Goal: Task Accomplishment & Management: Use online tool/utility

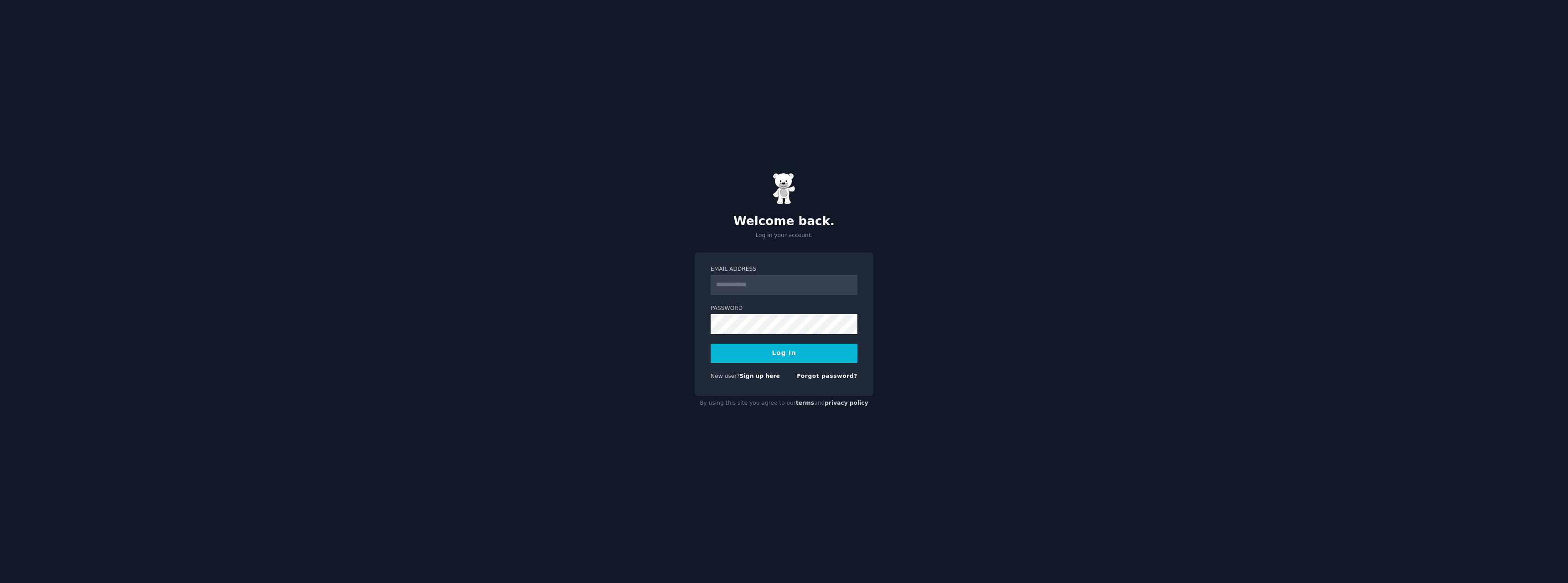
click at [763, 273] on div "Email Address" at bounding box center [783, 280] width 147 height 30
click at [763, 277] on input "Email Address" at bounding box center [783, 285] width 147 height 20
type input "**********"
click at [780, 352] on button "Log In" at bounding box center [783, 353] width 147 height 19
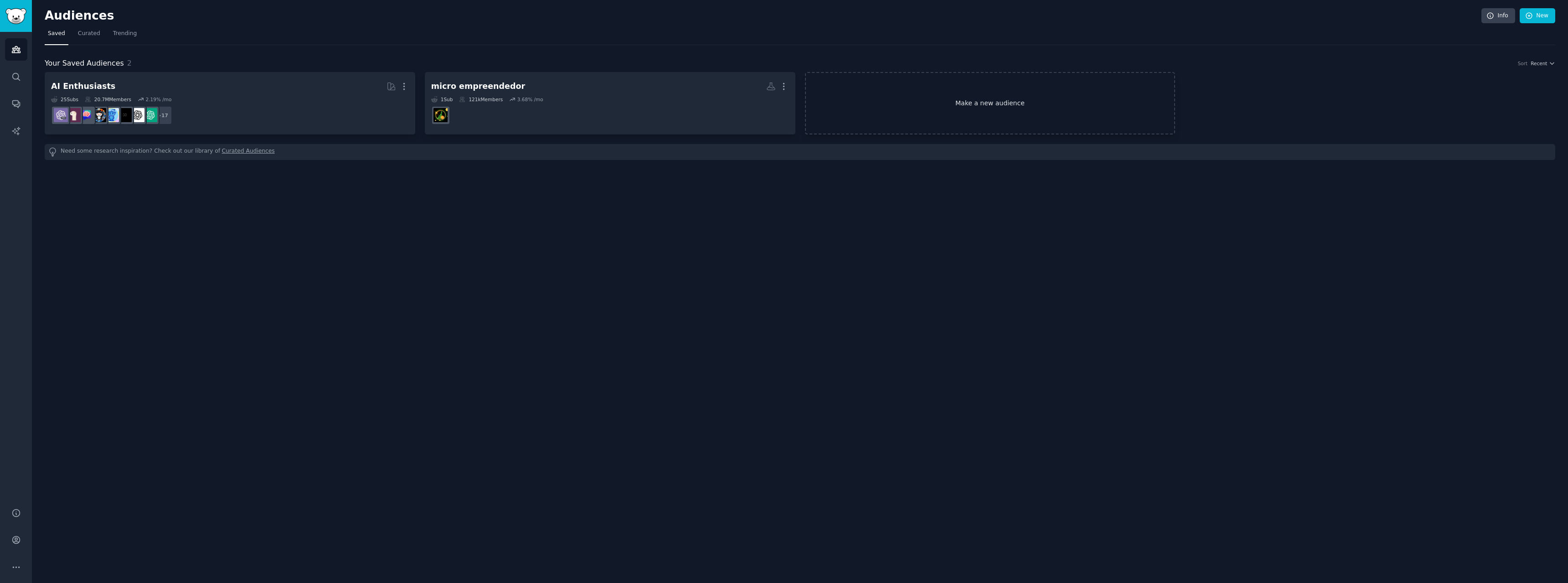
click at [939, 92] on link "Make a new audience" at bounding box center [990, 103] width 371 height 63
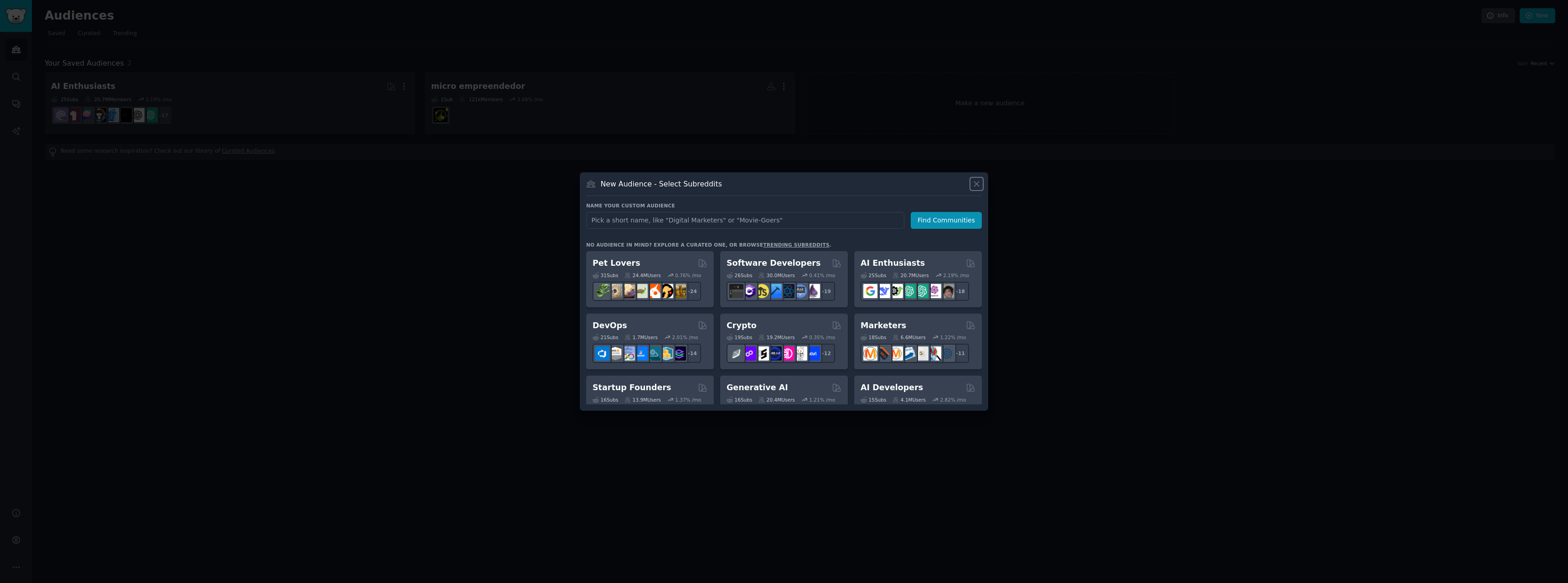
click at [975, 189] on button at bounding box center [976, 184] width 10 height 10
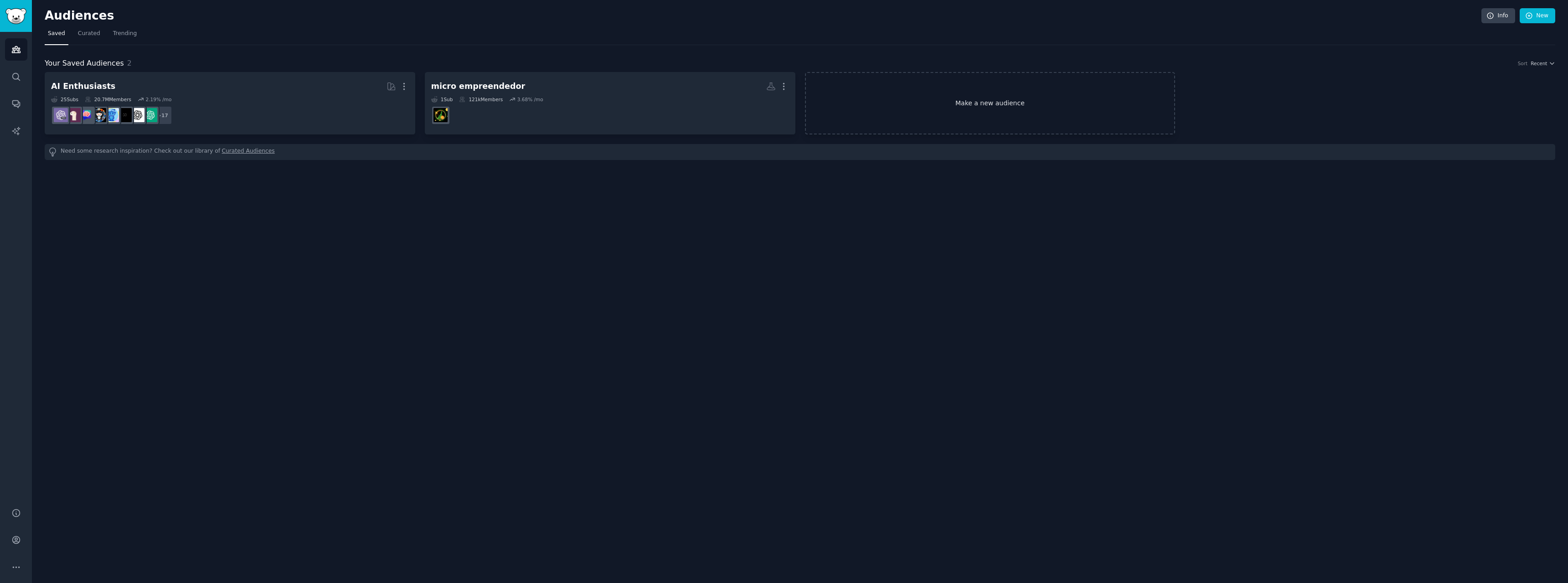
click at [928, 106] on link "Make a new audience" at bounding box center [990, 103] width 371 height 63
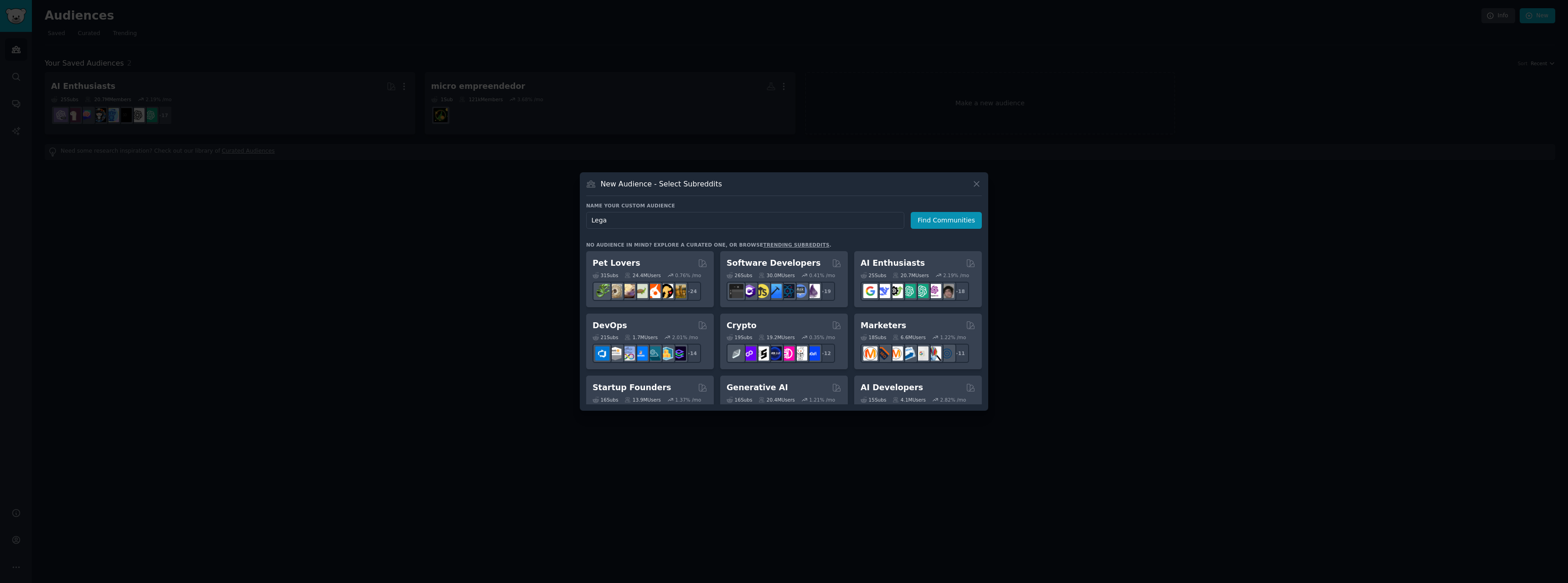
type input "Legal"
click button "Find Communities" at bounding box center [946, 220] width 71 height 17
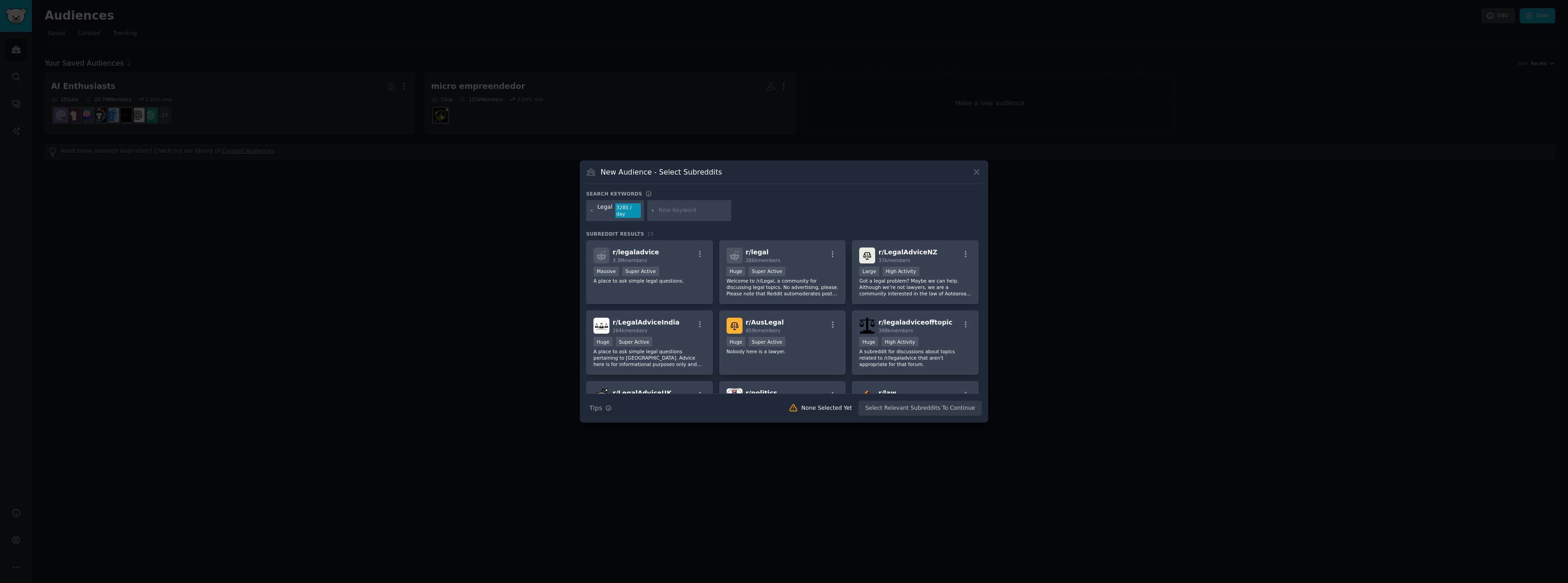
click at [883, 225] on div "Search keywords Legal 3285 / day Subreddit Results 19 r/ legaladvice 3.3M membe…" at bounding box center [784, 303] width 396 height 226
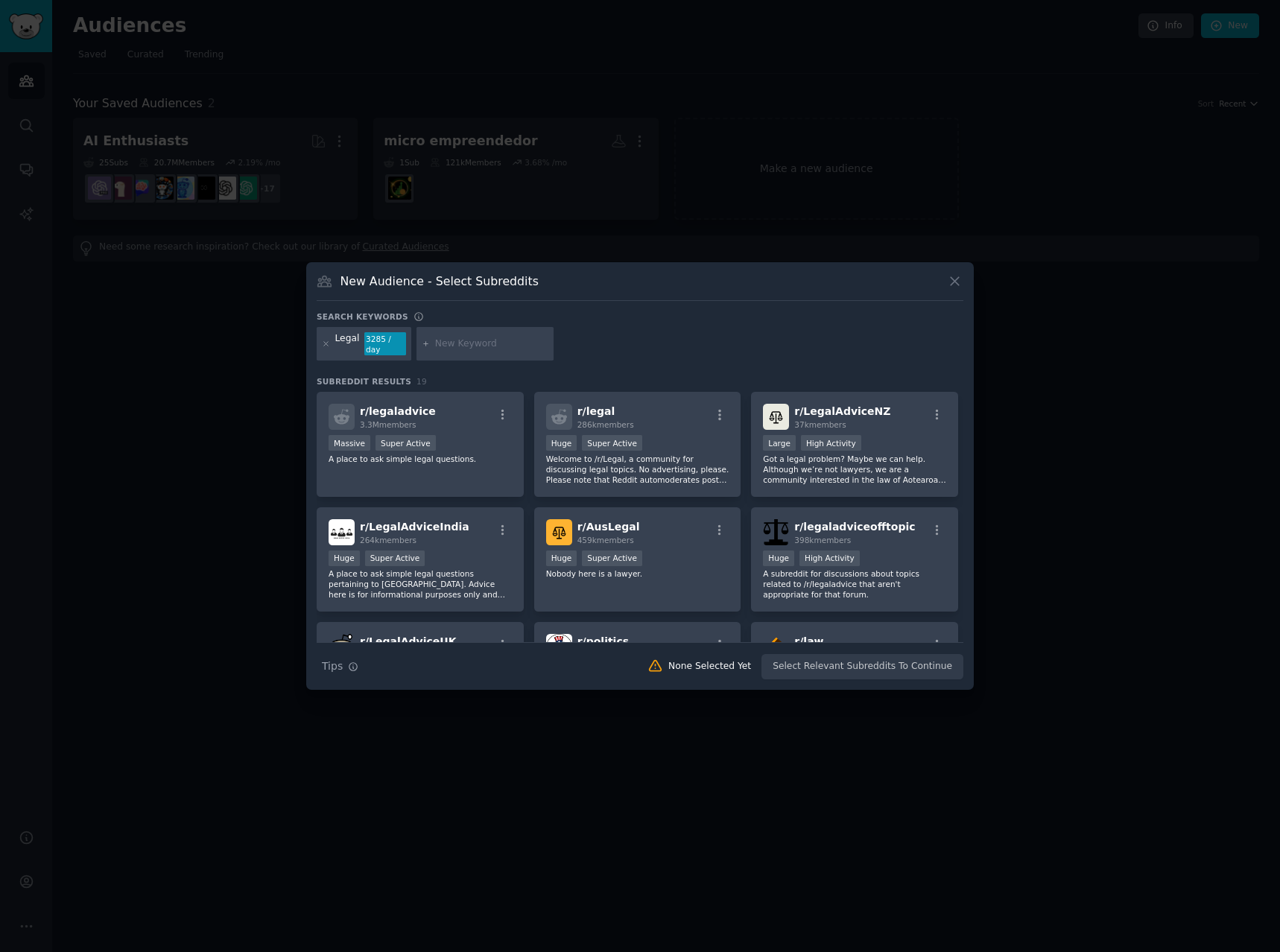
click at [446, 348] on input "text" at bounding box center [491, 343] width 113 height 13
type input "lawyer"
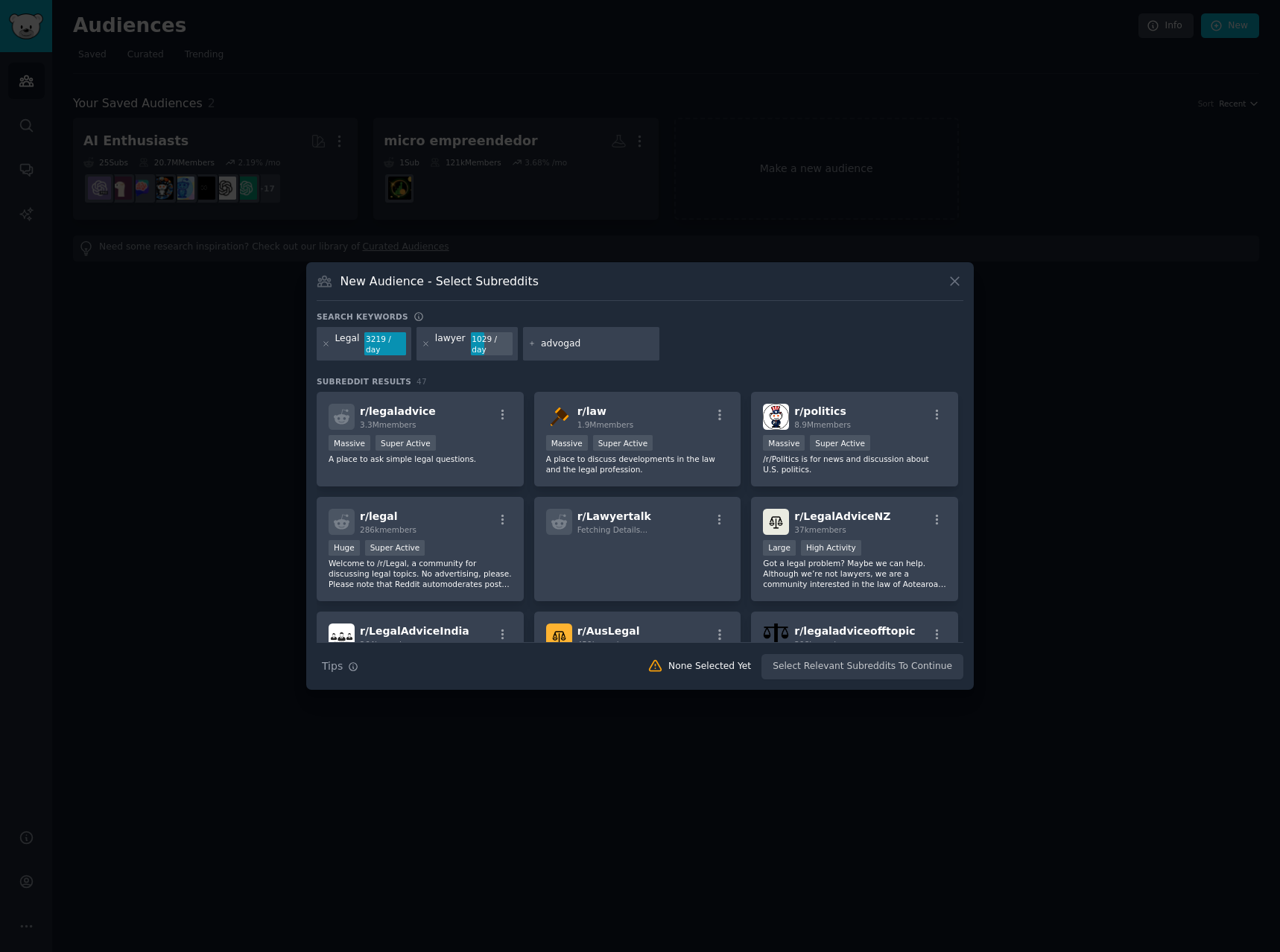
type input "advogado"
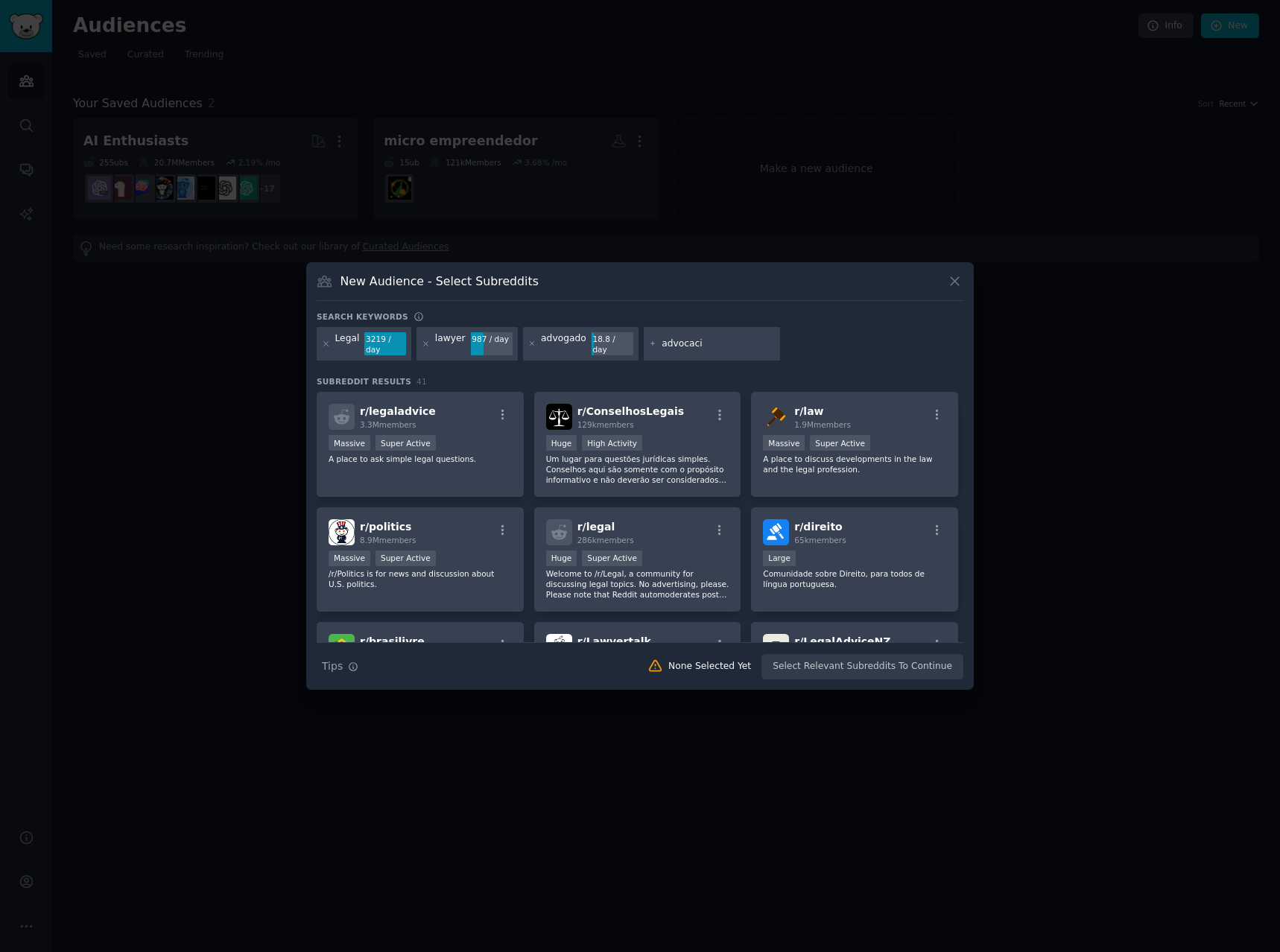
type input "advocacia"
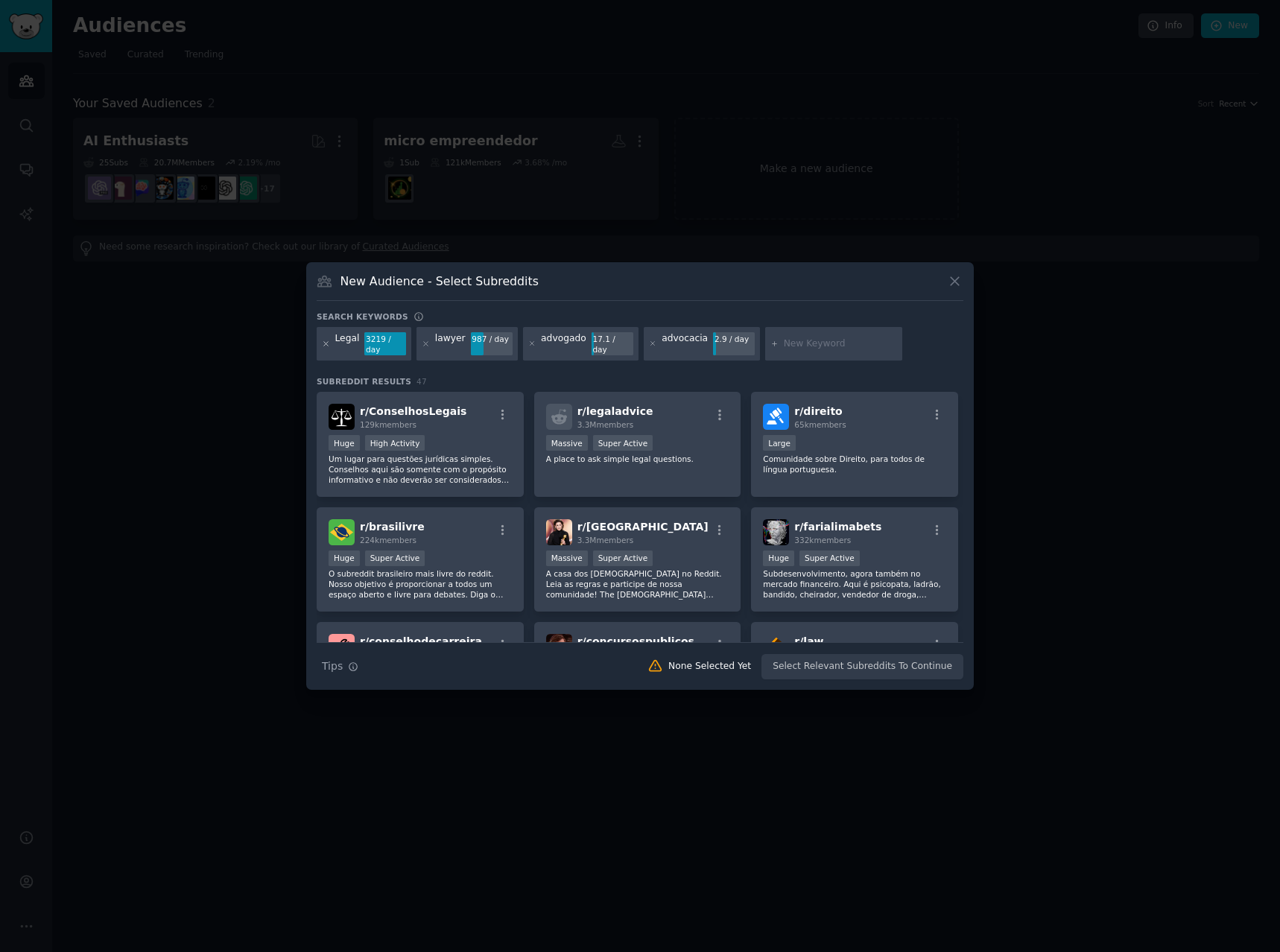
click at [324, 339] on icon at bounding box center [325, 343] width 8 height 8
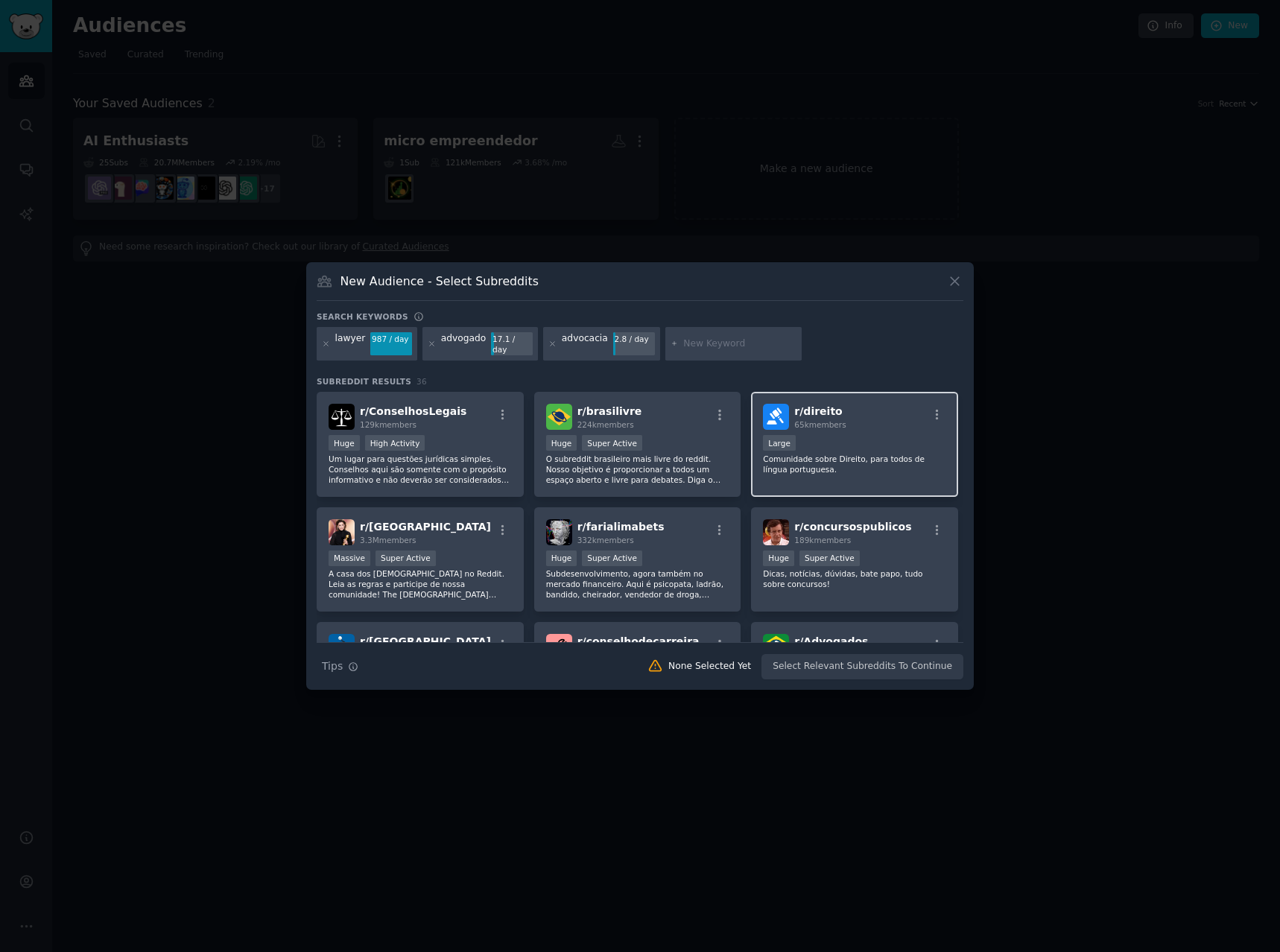
click at [833, 429] on div "r/ direito 65k members 10,000 - 100,000 members Large Comunidade sobre Direito,…" at bounding box center [854, 445] width 207 height 105
click at [932, 658] on button "Create Audience" at bounding box center [914, 666] width 98 height 25
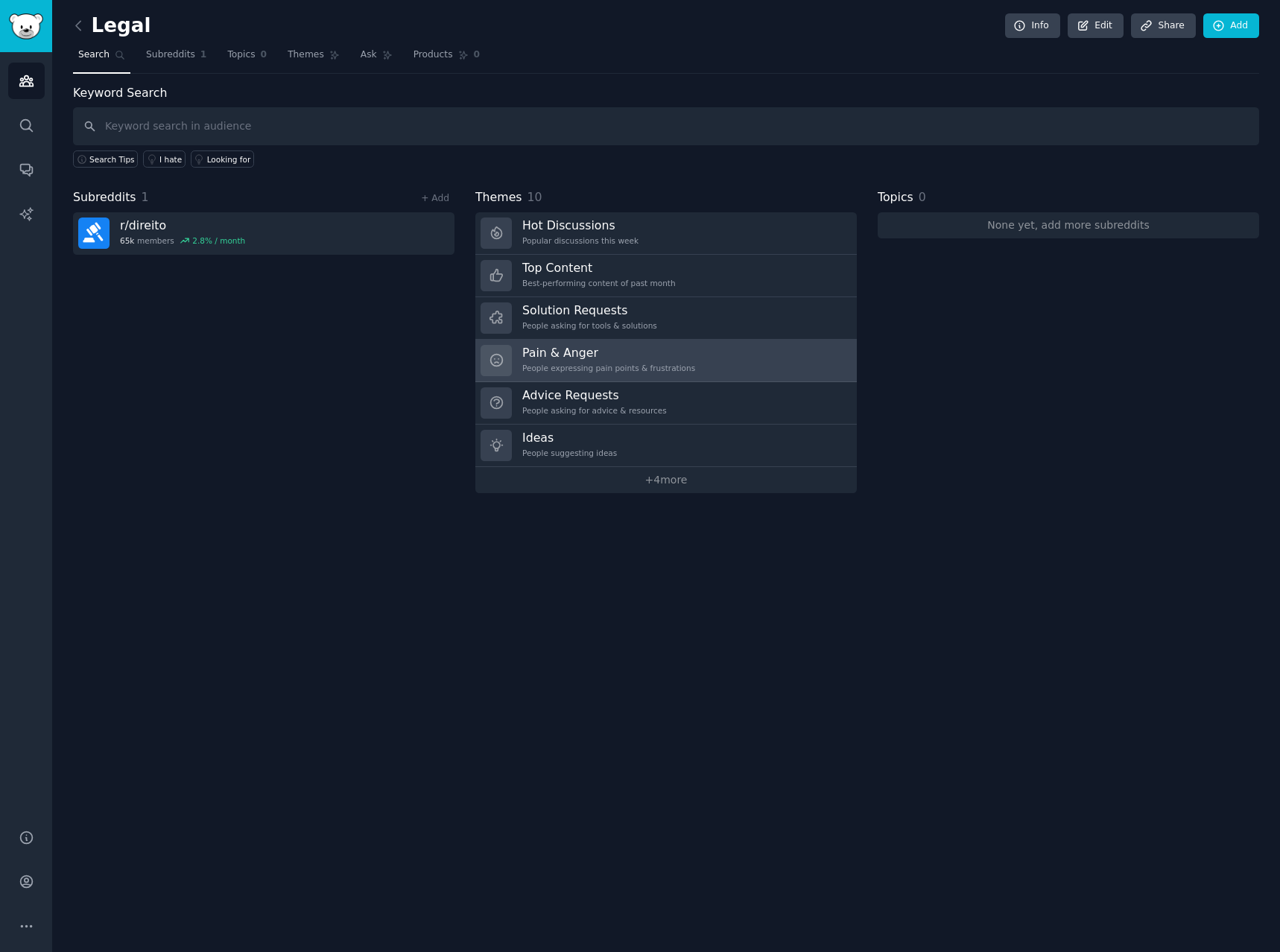
click at [601, 368] on div "People expressing pain points & frustrations" at bounding box center [609, 368] width 173 height 10
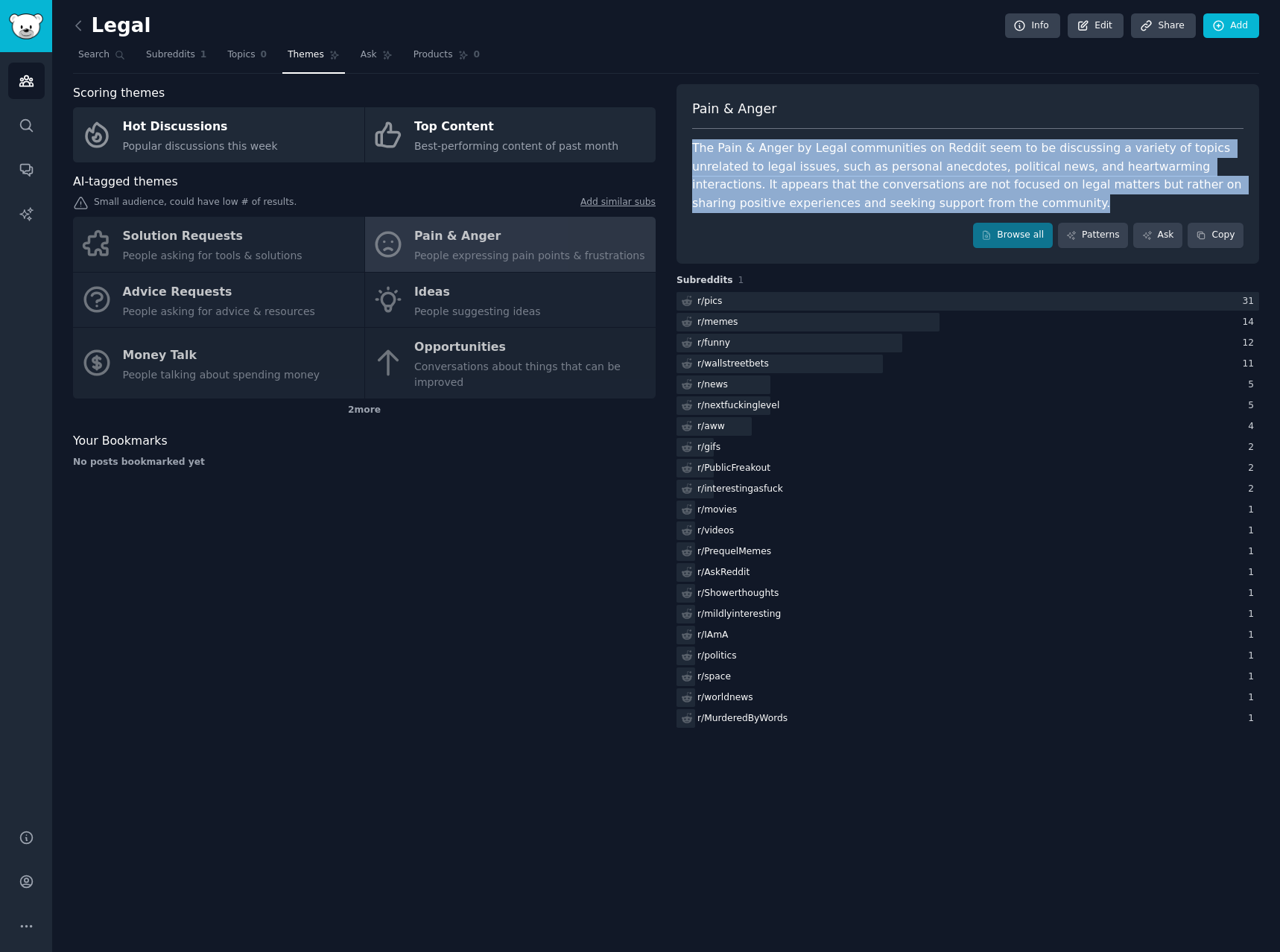
drag, startPoint x: 873, startPoint y: 206, endPoint x: 690, endPoint y: 135, distance: 196.3
click at [690, 135] on div "Pain & Anger The Pain & Anger by Legal communities on Reddit seem to be discuss…" at bounding box center [968, 174] width 583 height 179
drag, startPoint x: 690, startPoint y: 135, endPoint x: 766, endPoint y: 134, distance: 76.0
click at [767, 135] on div "Pain & Anger The Pain & Anger by Legal communities on Reddit seem to be discuss…" at bounding box center [968, 174] width 583 height 179
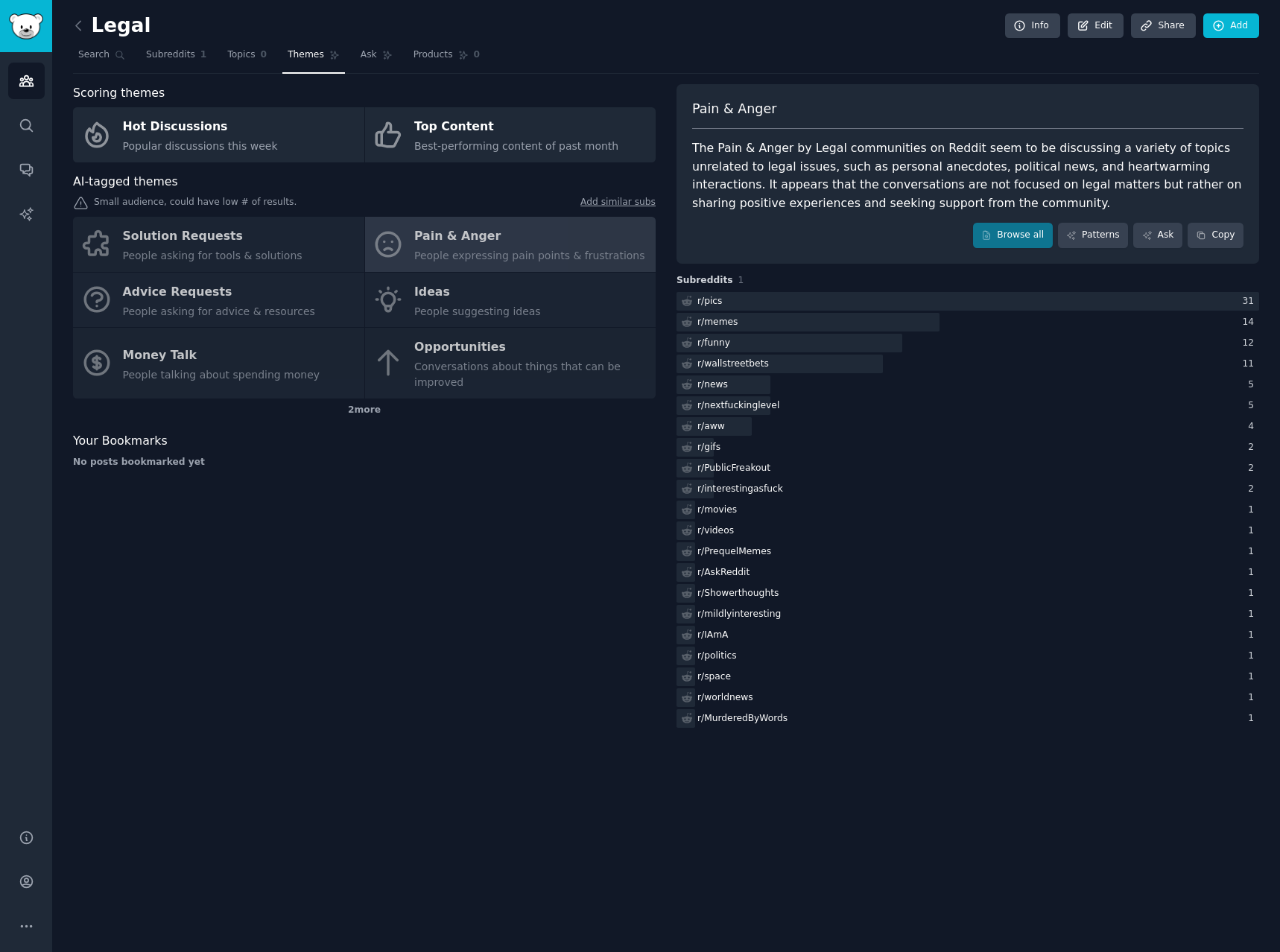
click at [684, 140] on div "Pain & Anger The Pain & Anger by Legal communities on Reddit seem to be discuss…" at bounding box center [968, 174] width 583 height 179
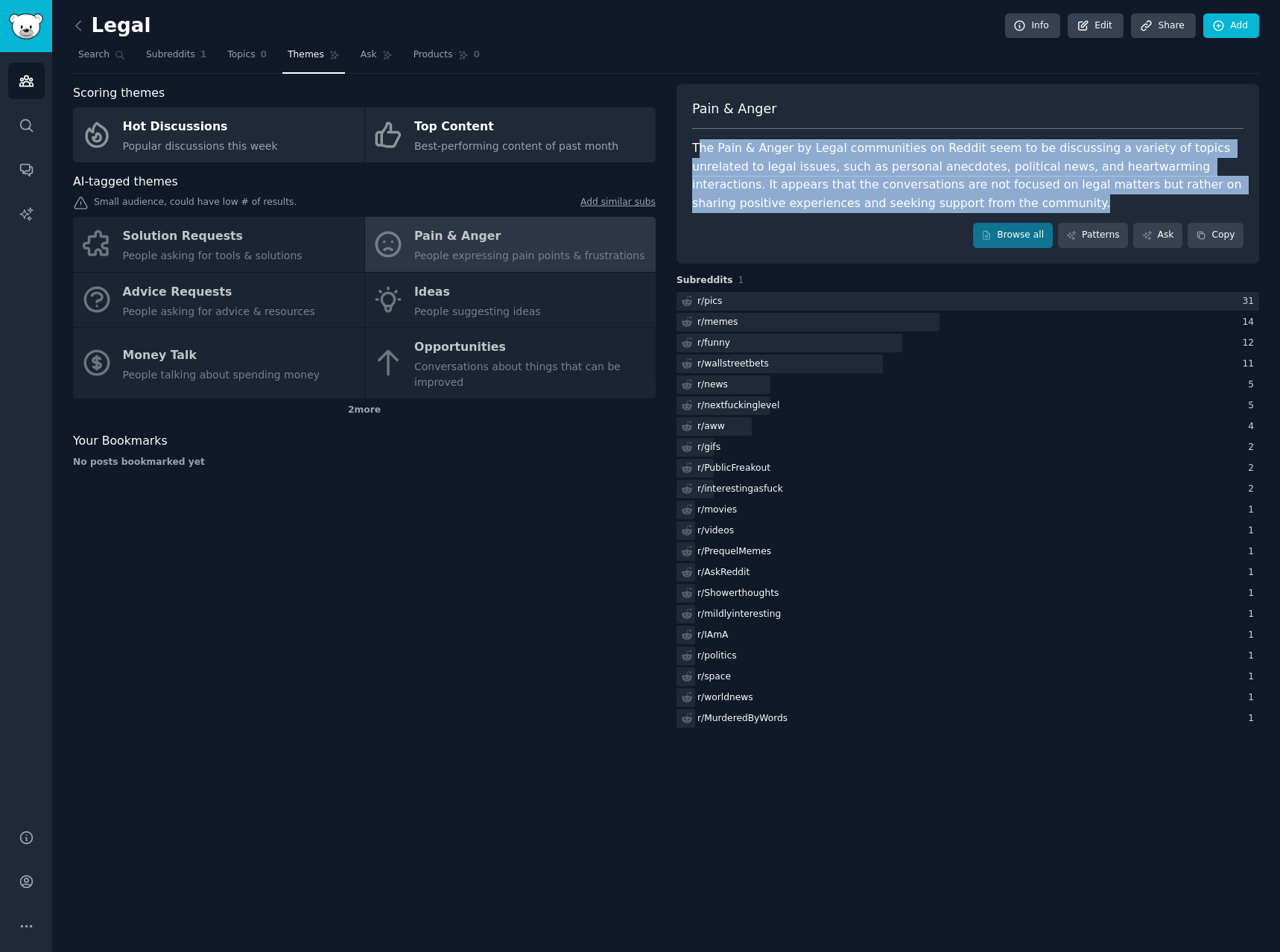
drag, startPoint x: 697, startPoint y: 141, endPoint x: 894, endPoint y: 233, distance: 217.4
click at [894, 233] on div "Pain & Anger The Pain & Anger by Legal communities on Reddit seem to be discuss…" at bounding box center [968, 174] width 583 height 179
click at [881, 213] on div "Pain & Anger The Pain & Anger by Legal communities on Reddit seem to be discuss…" at bounding box center [968, 174] width 583 height 179
click at [877, 211] on div "The Pain & Anger by Legal communities on Reddit seem to be discussing a variety…" at bounding box center [968, 175] width 551 height 73
click at [876, 206] on div "The Pain & Anger by Legal communities on Reddit seem to be discussing a variety…" at bounding box center [968, 175] width 551 height 73
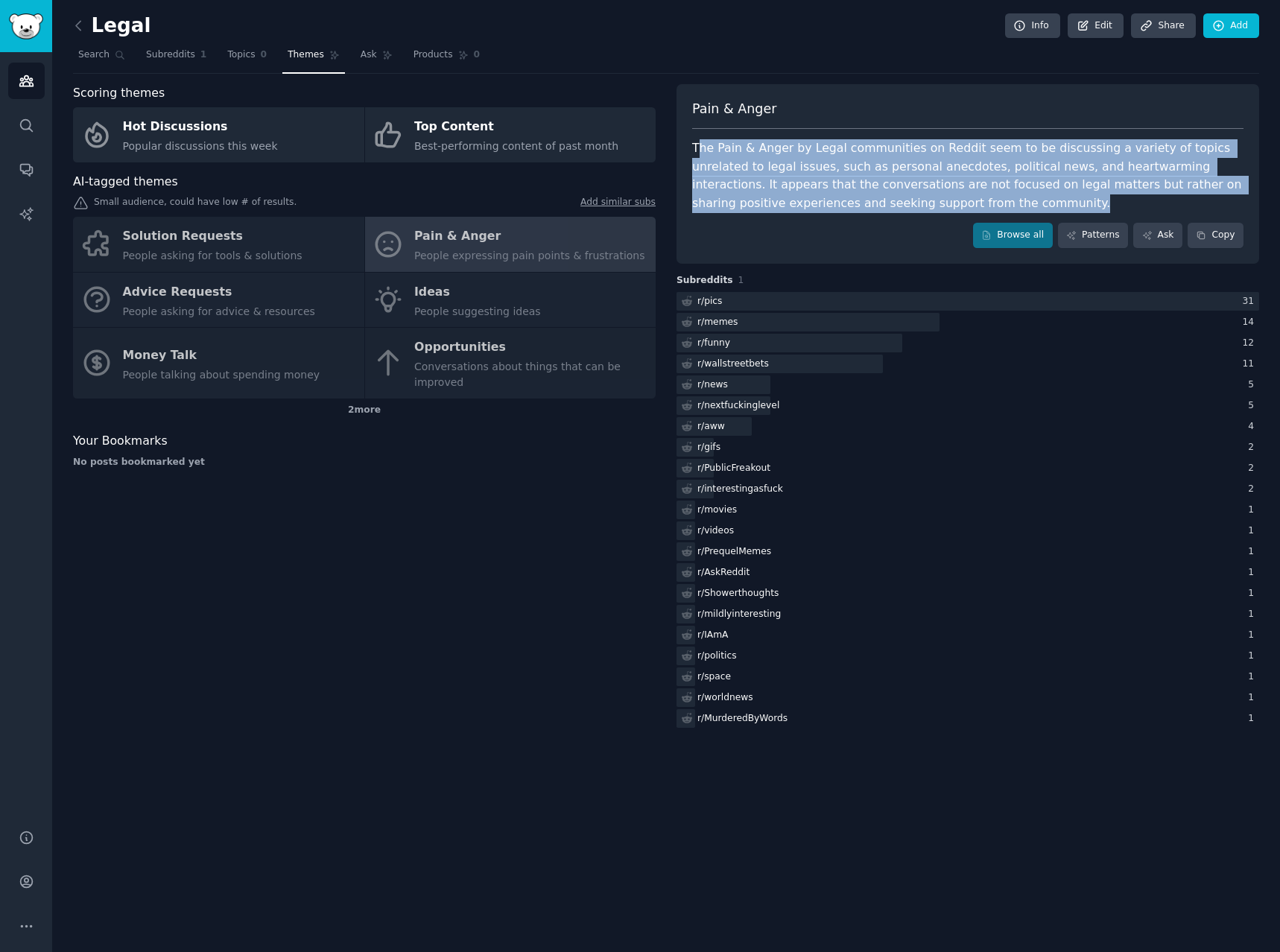
click at [701, 156] on div "The Pain & Anger by Legal communities on Reddit seem to be discussing a variety…" at bounding box center [968, 175] width 551 height 73
click at [700, 153] on div "The Pain & Anger by Legal communities on Reddit seem to be discussing a variety…" at bounding box center [968, 175] width 551 height 73
drag, startPoint x: 700, startPoint y: 153, endPoint x: 859, endPoint y: 209, distance: 168.6
click at [859, 209] on div "The Pain & Anger by Legal communities on Reddit seem to be discussing a variety…" at bounding box center [968, 175] width 551 height 73
click at [936, 212] on div "The Pain & Anger by Legal communities on Reddit seem to be discussing a variety…" at bounding box center [968, 175] width 551 height 73
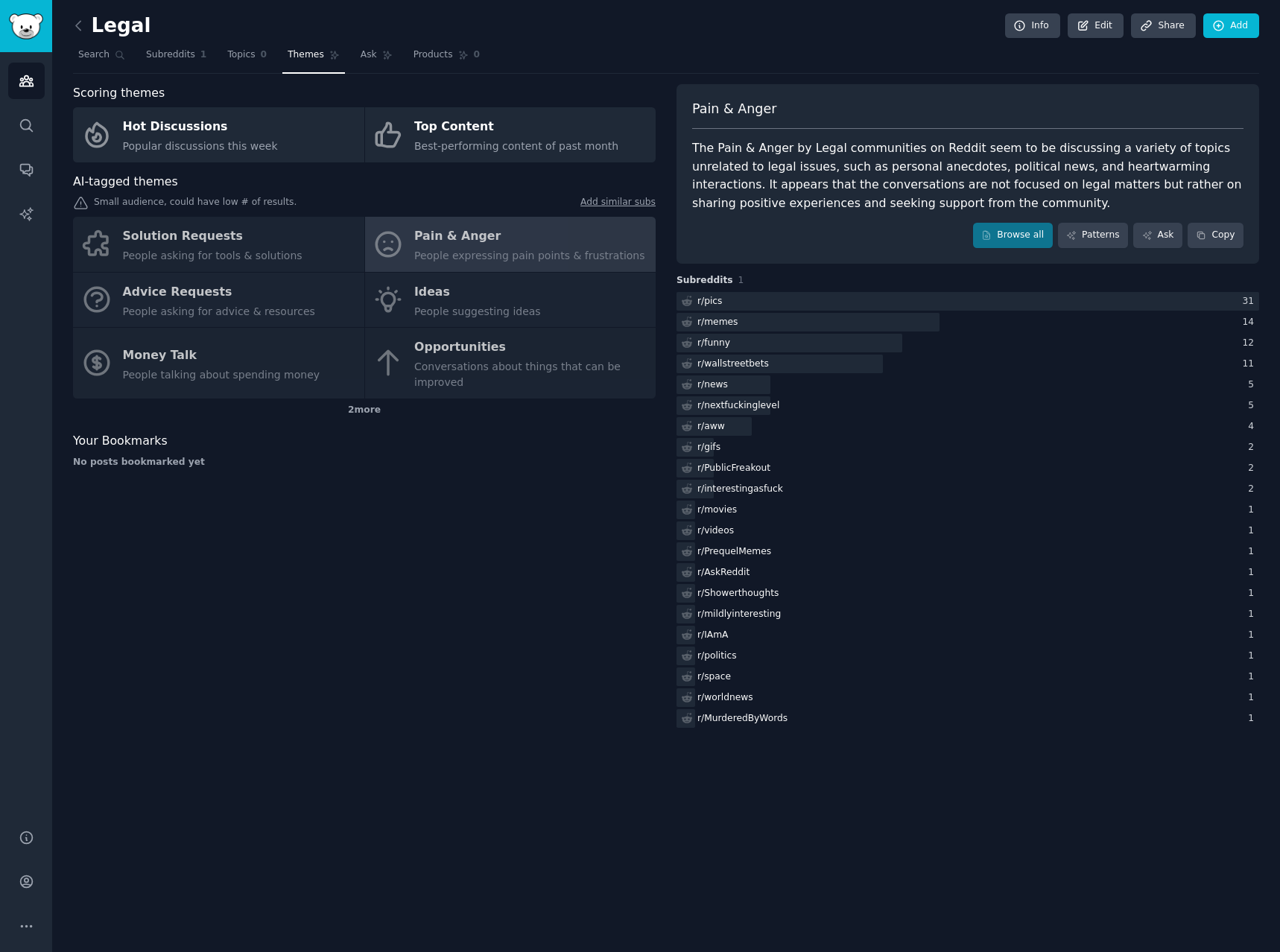
click at [469, 304] on div "Solution Requests People asking for tools & solutions Pain & Anger People expre…" at bounding box center [364, 307] width 583 height 182
click at [428, 343] on div "Solution Requests People asking for tools & solutions Pain & Anger People expre…" at bounding box center [364, 307] width 583 height 182
click at [479, 245] on div "Solution Requests People asking for tools & solutions Pain & Anger People expre…" at bounding box center [364, 307] width 583 height 182
click at [214, 260] on div "Solution Requests People asking for tools & solutions Pain & Anger People expre…" at bounding box center [364, 307] width 583 height 182
drag, startPoint x: 444, startPoint y: 303, endPoint x: 463, endPoint y: 354, distance: 54.4
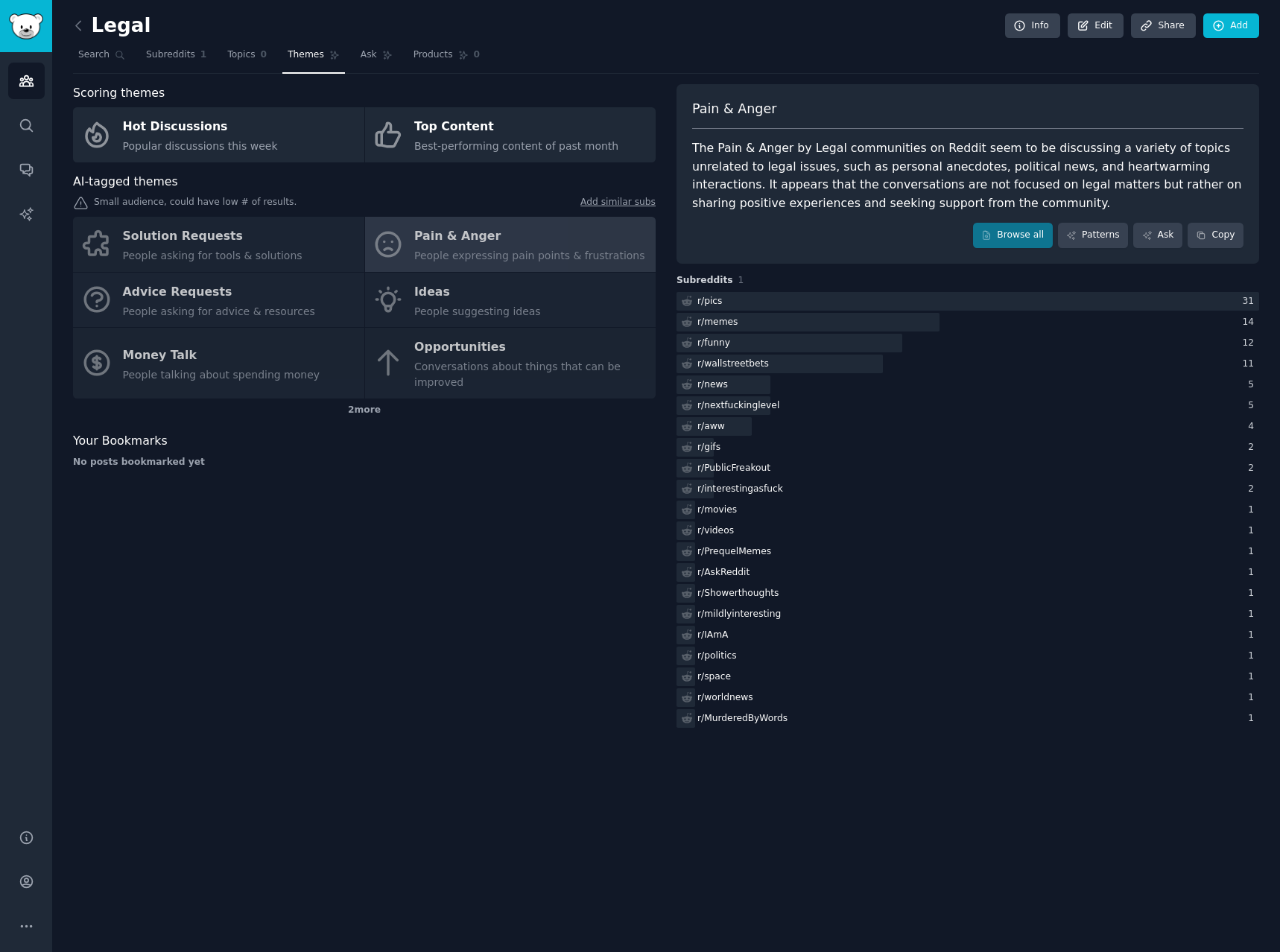
click at [444, 304] on div "Solution Requests People asking for tools & solutions Pain & Anger People expre…" at bounding box center [364, 307] width 583 height 182
click at [461, 366] on div "Solution Requests People asking for tools & solutions Pain & Anger People expre…" at bounding box center [364, 307] width 583 height 182
drag, startPoint x: 458, startPoint y: 382, endPoint x: 499, endPoint y: 375, distance: 41.6
click at [458, 399] on div "2 more" at bounding box center [364, 411] width 583 height 24
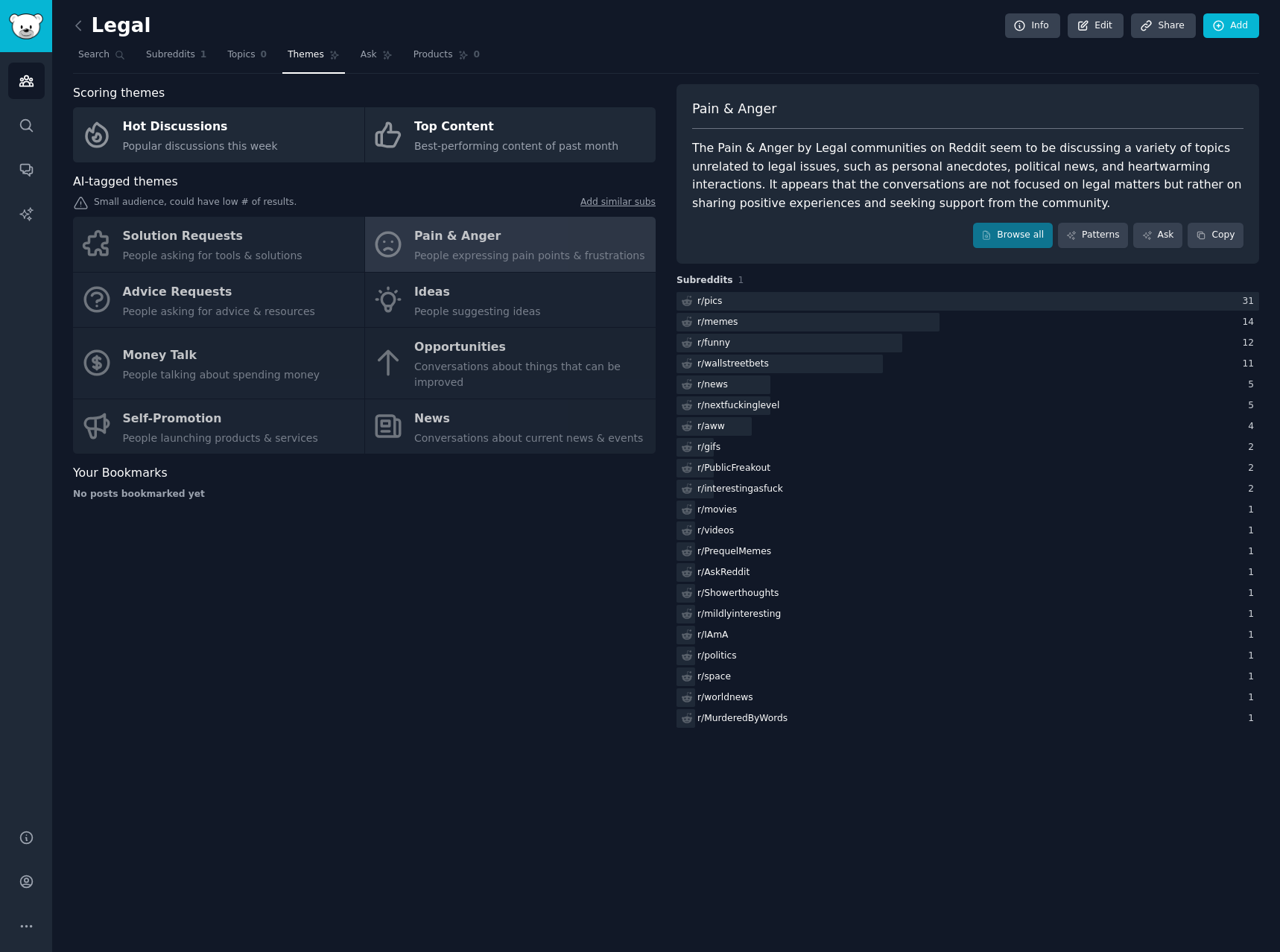
click at [546, 364] on div "Solution Requests People asking for tools & solutions Pain & Anger People expre…" at bounding box center [364, 335] width 583 height 237
click at [435, 357] on div "Solution Requests People asking for tools & solutions Pain & Anger People expre…" at bounding box center [364, 335] width 583 height 237
click at [387, 348] on div "Solution Requests People asking for tools & solutions Pain & Anger People expre…" at bounding box center [364, 335] width 583 height 237
click at [461, 341] on div "Solution Requests People asking for tools & solutions Pain & Anger People expre…" at bounding box center [364, 335] width 583 height 237
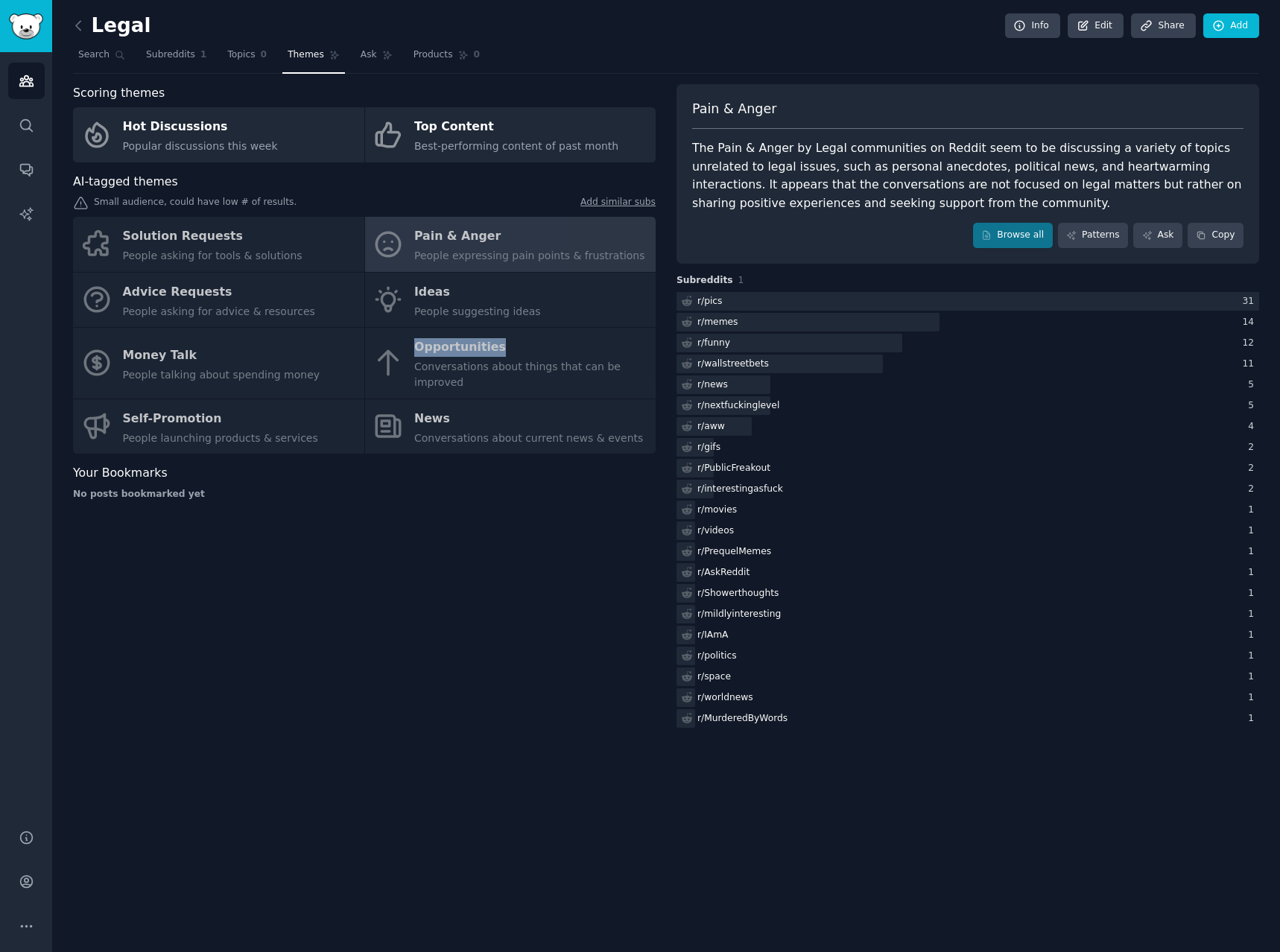
click at [461, 342] on div "Solution Requests People asking for tools & solutions Pain & Anger People expre…" at bounding box center [364, 335] width 583 height 237
drag, startPoint x: 461, startPoint y: 342, endPoint x: 430, endPoint y: 356, distance: 34.0
click at [461, 343] on div "Solution Requests People asking for tools & solutions Pain & Anger People expre…" at bounding box center [364, 335] width 583 height 237
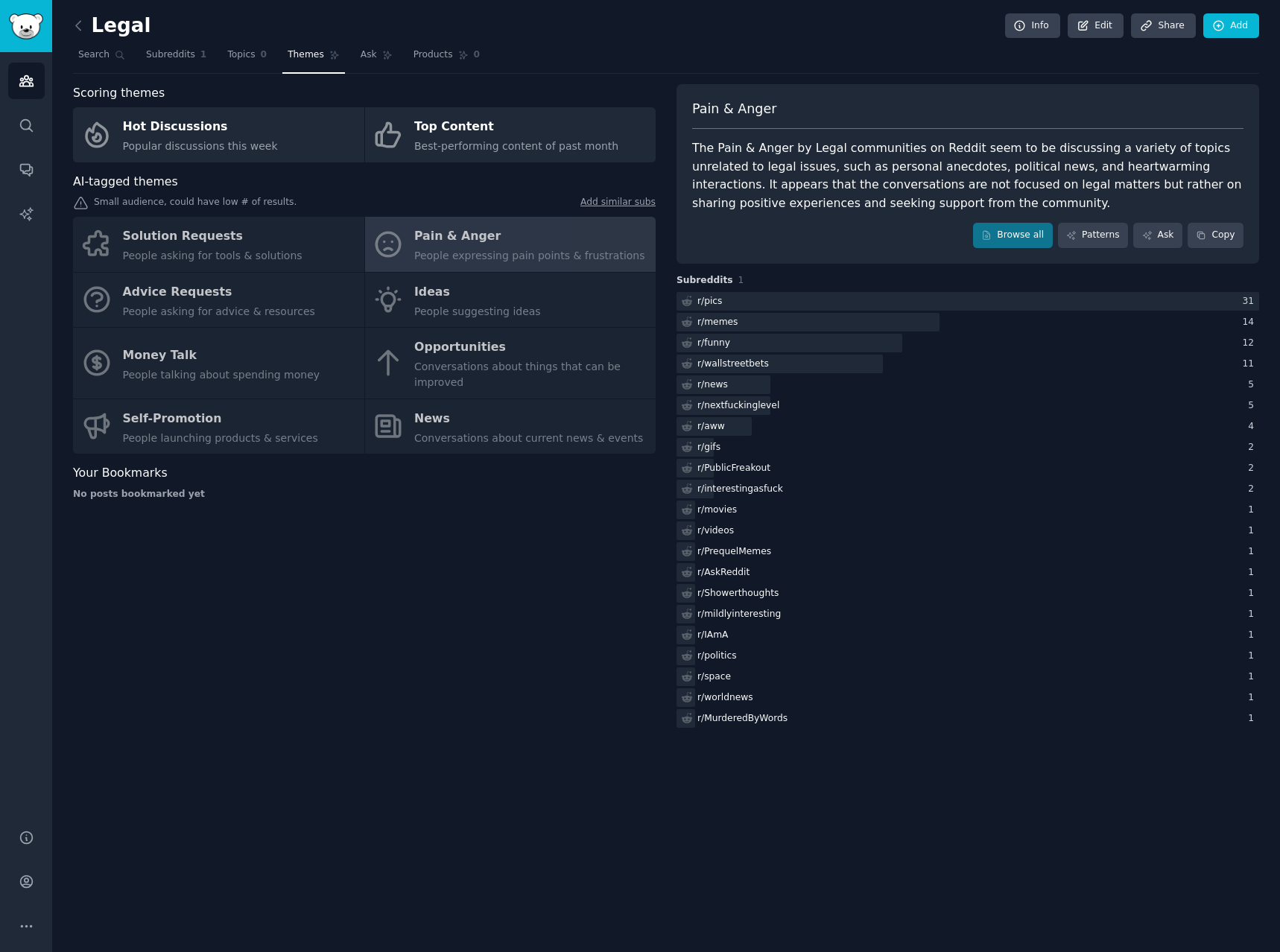
drag, startPoint x: 379, startPoint y: 363, endPoint x: 367, endPoint y: 343, distance: 23.3
click at [372, 363] on div "Solution Requests People asking for tools & solutions Pain & Anger People expre…" at bounding box center [364, 335] width 583 height 237
drag, startPoint x: 387, startPoint y: 232, endPoint x: 397, endPoint y: 233, distance: 10.0
click at [390, 233] on div "Solution Requests People asking for tools & solutions Pain & Anger People expre…" at bounding box center [364, 335] width 583 height 237
drag, startPoint x: 420, startPoint y: 238, endPoint x: 195, endPoint y: 251, distance: 225.4
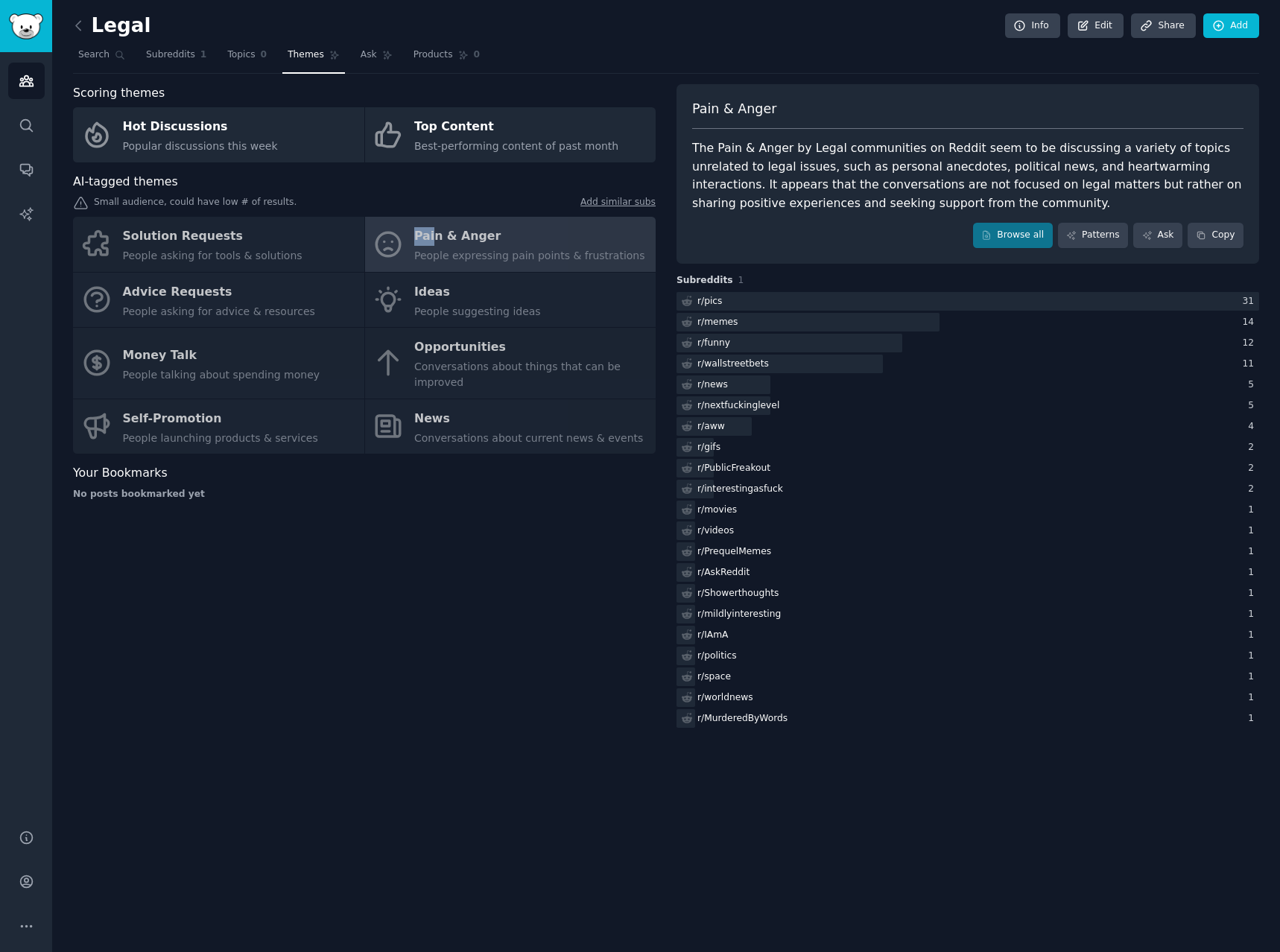
click at [363, 247] on div "Solution Requests People asking for tools & solutions Pain & Anger People expre…" at bounding box center [364, 335] width 583 height 237
click at [102, 254] on div "Solution Requests People asking for tools & solutions Pain & Anger People expre…" at bounding box center [364, 335] width 583 height 237
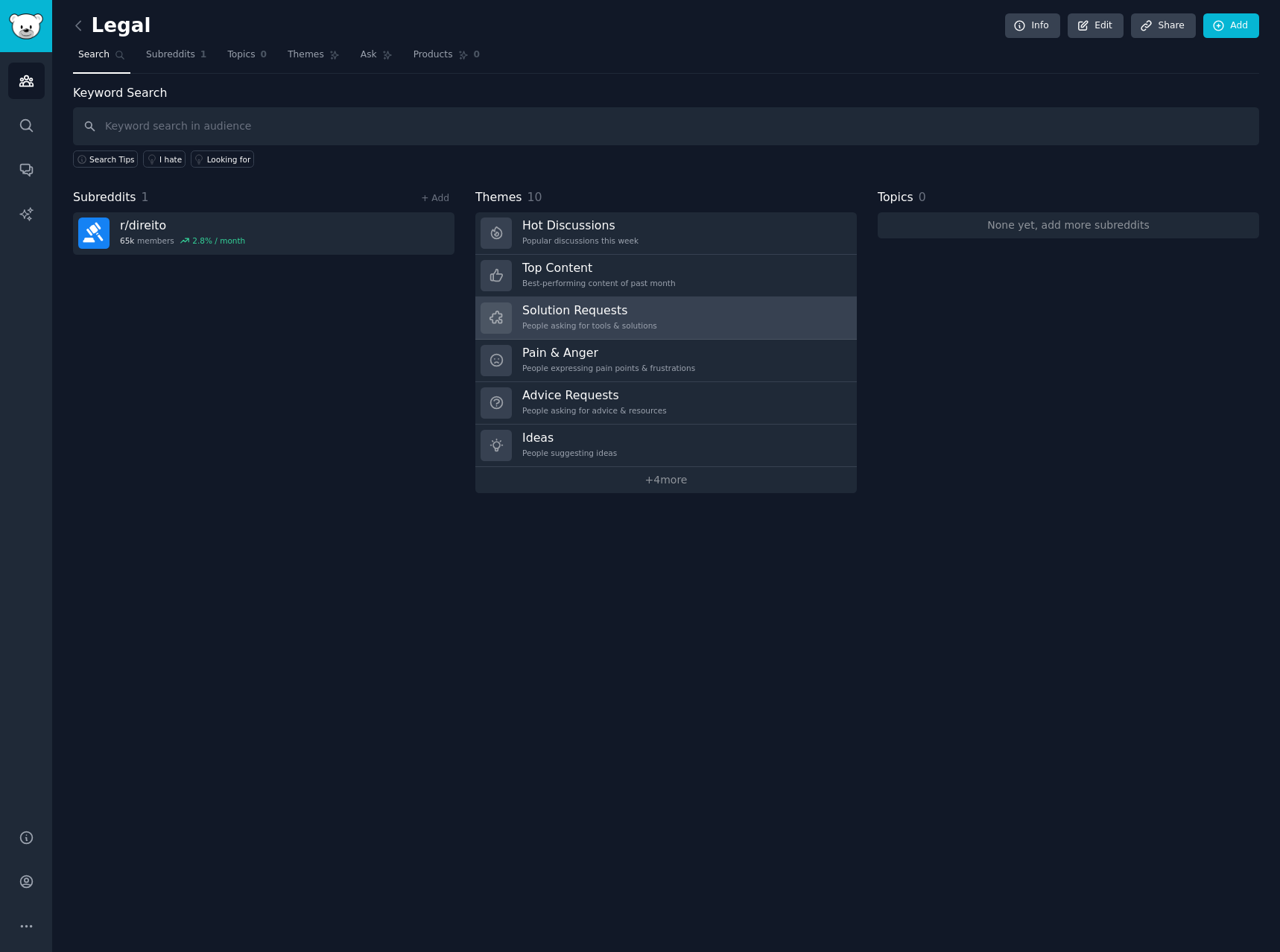
click at [568, 318] on div "Solution Requests People asking for tools & solutions" at bounding box center [590, 317] width 135 height 31
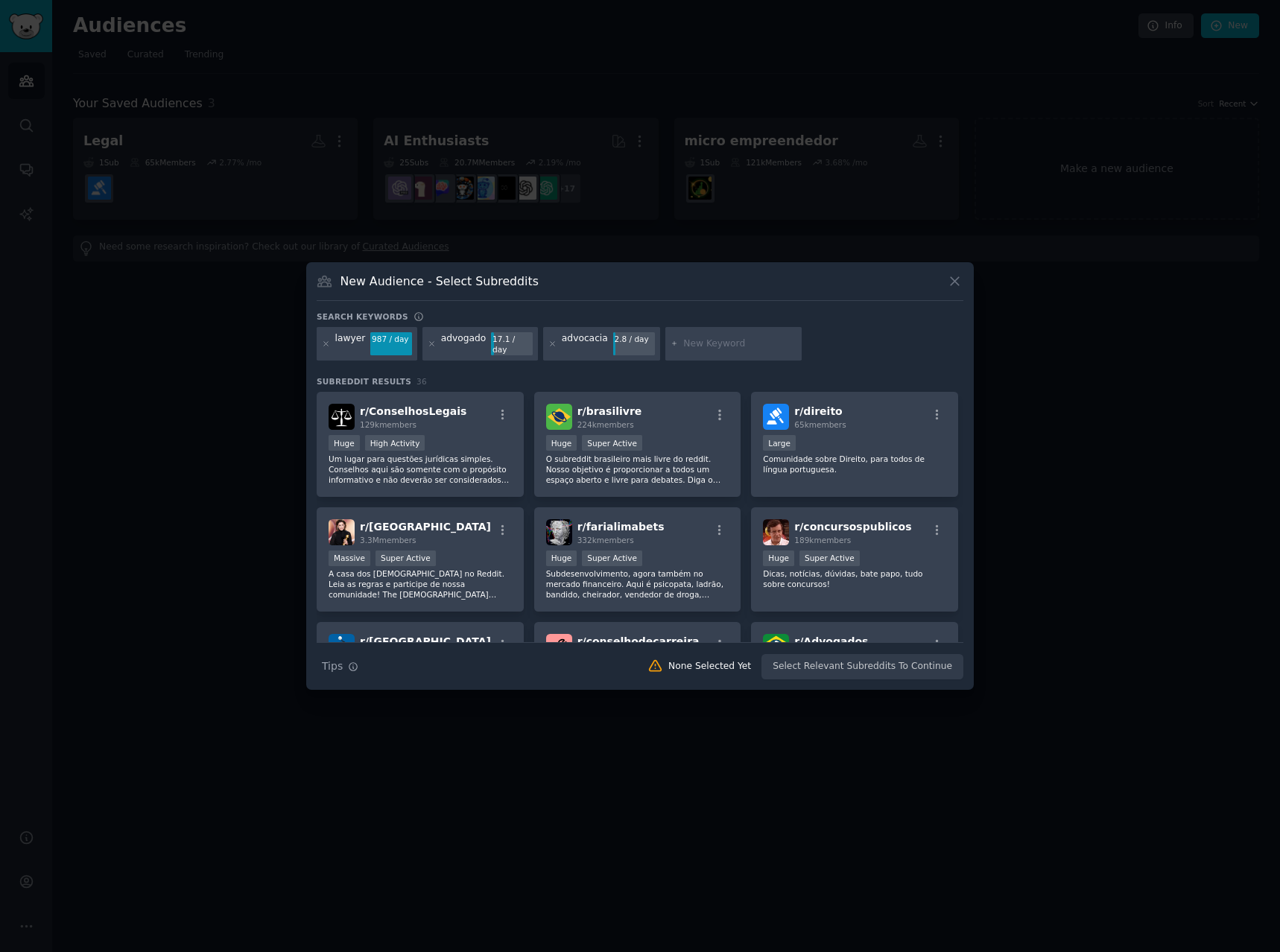
click at [326, 339] on div at bounding box center [325, 344] width 8 height 24
click at [323, 342] on icon at bounding box center [325, 343] width 8 height 8
click at [594, 364] on div "Search keywords advogado 17.1 / day advocacia 2.8 / day Subreddit Results 33 r/…" at bounding box center [640, 495] width 646 height 369
click at [585, 346] on input "text" at bounding box center [634, 343] width 113 height 13
type input "escritorios"
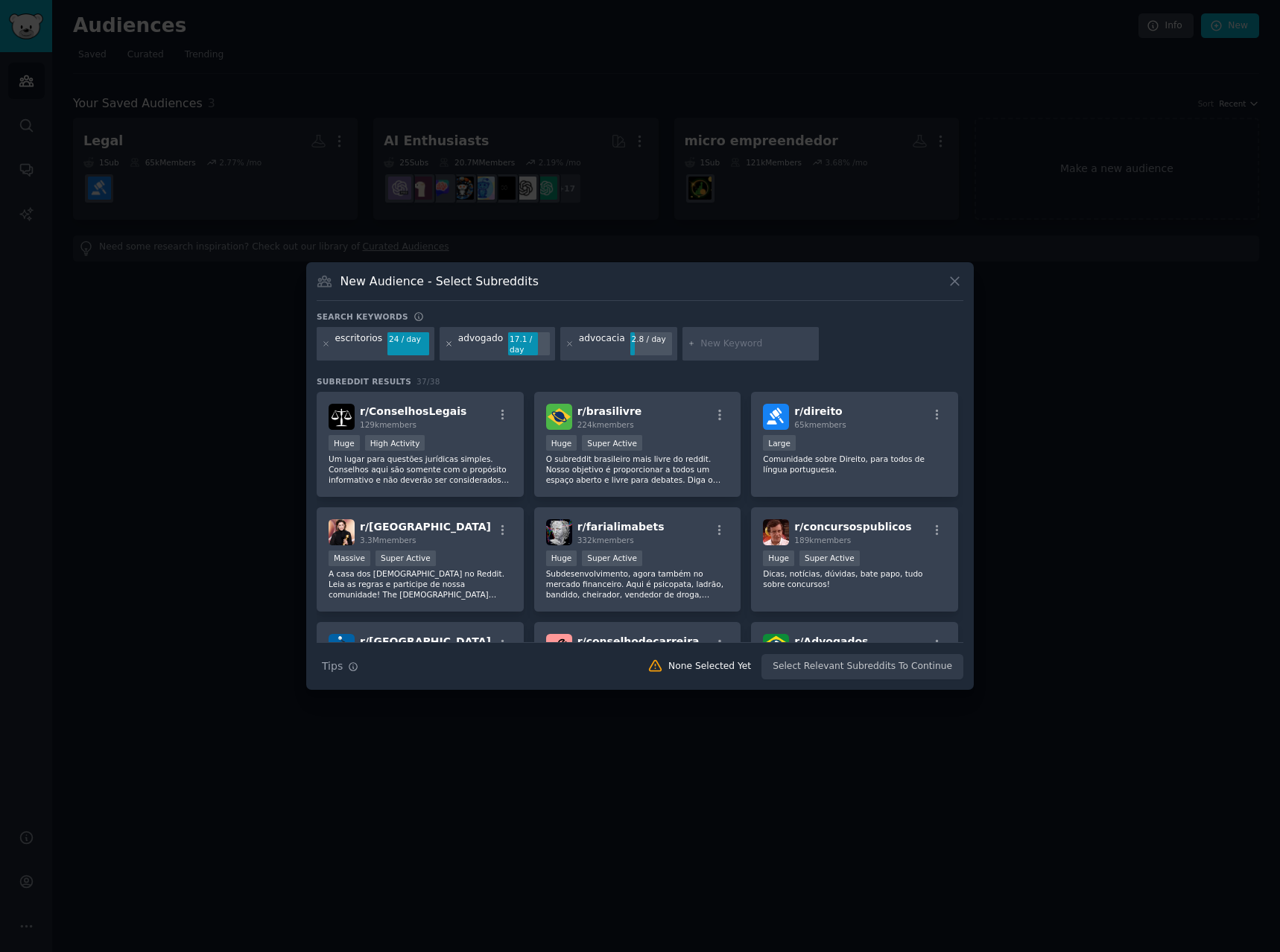
click at [445, 341] on icon at bounding box center [449, 343] width 8 height 8
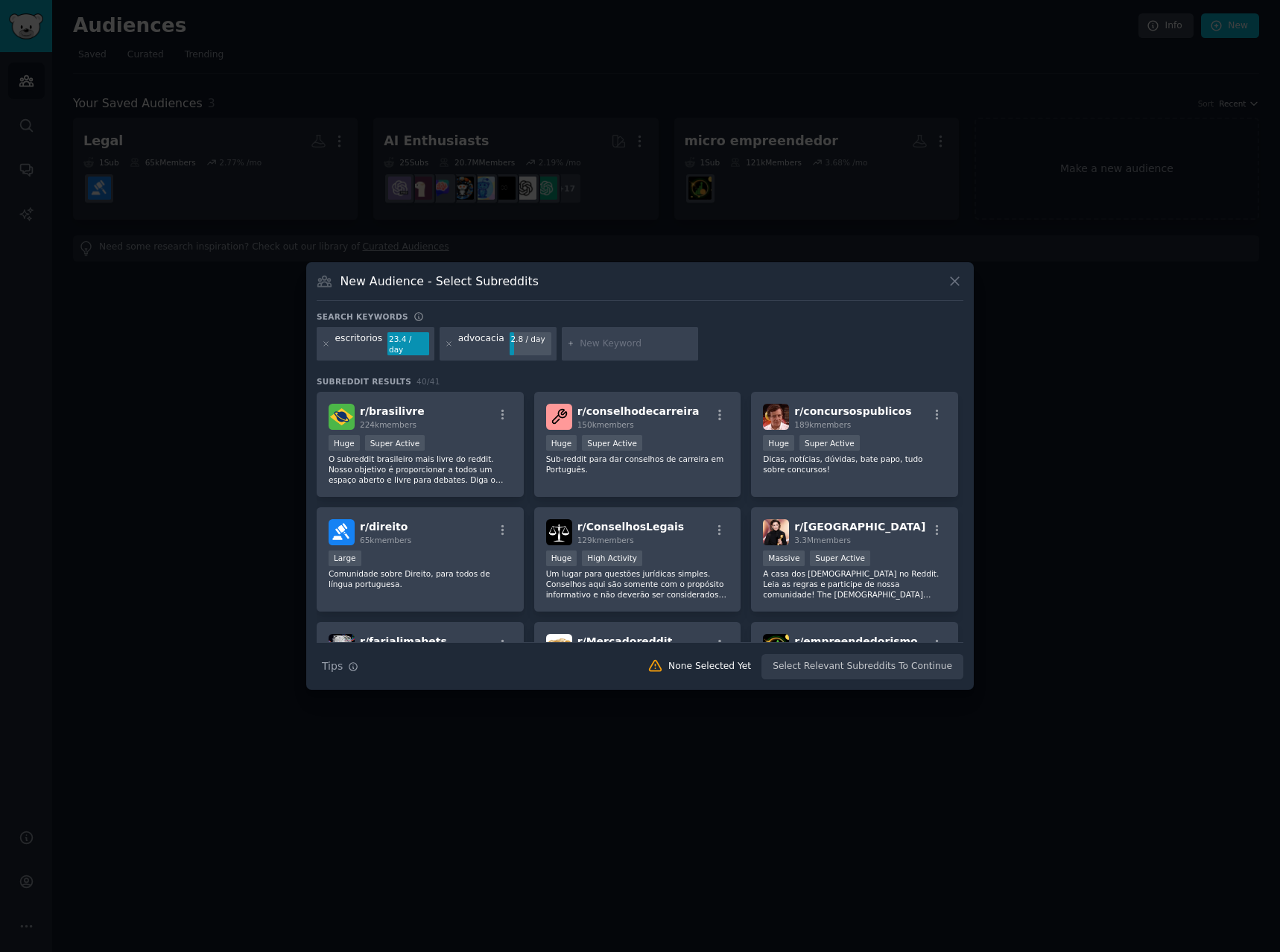
click at [481, 345] on div "advocacia" at bounding box center [481, 344] width 46 height 24
click at [327, 345] on icon at bounding box center [326, 344] width 4 height 4
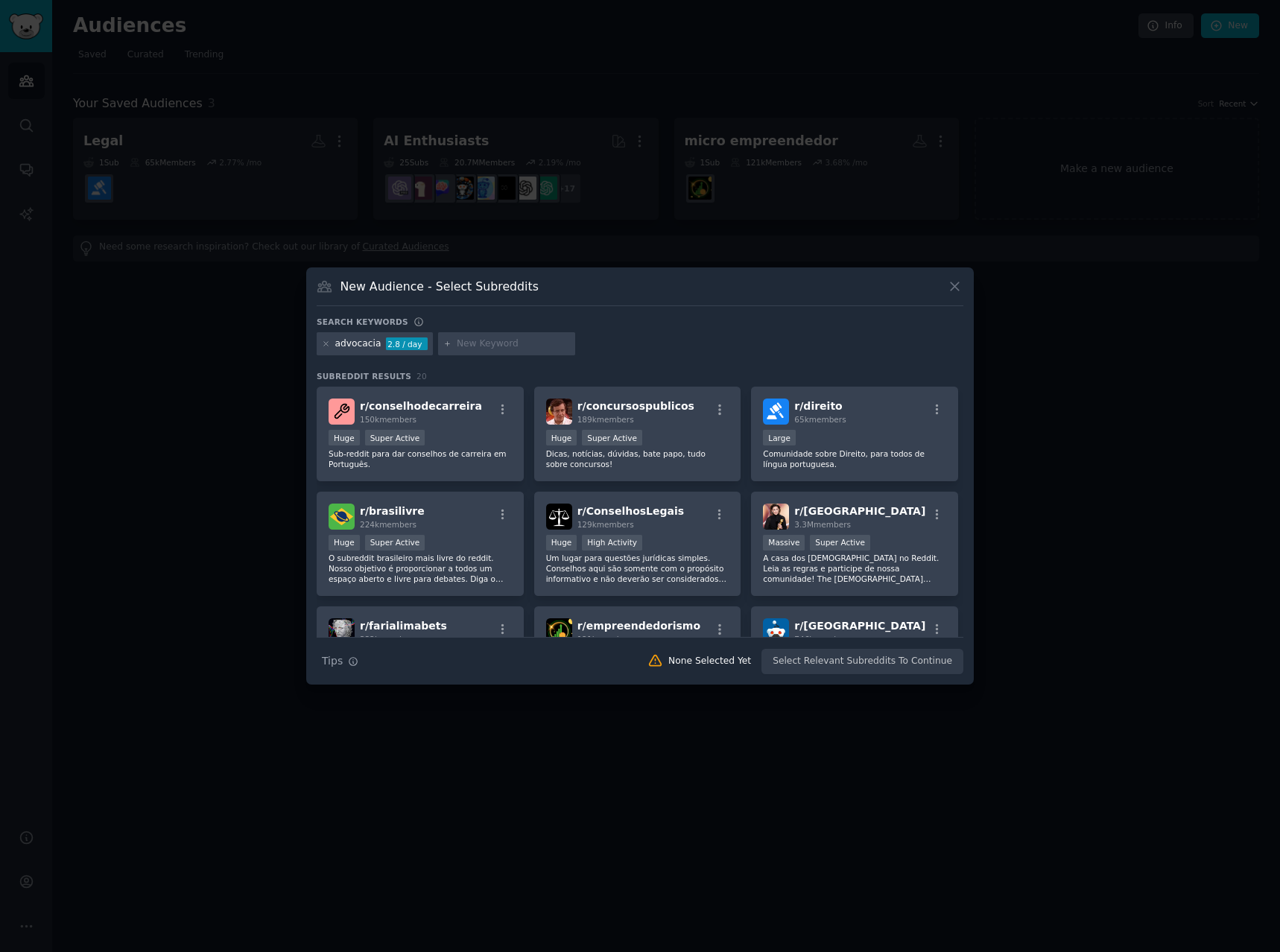
click at [660, 366] on div "Search keywords advocacia 2.8 / day Subreddit Results 20 r/ conselhodecarreira …" at bounding box center [640, 495] width 646 height 358
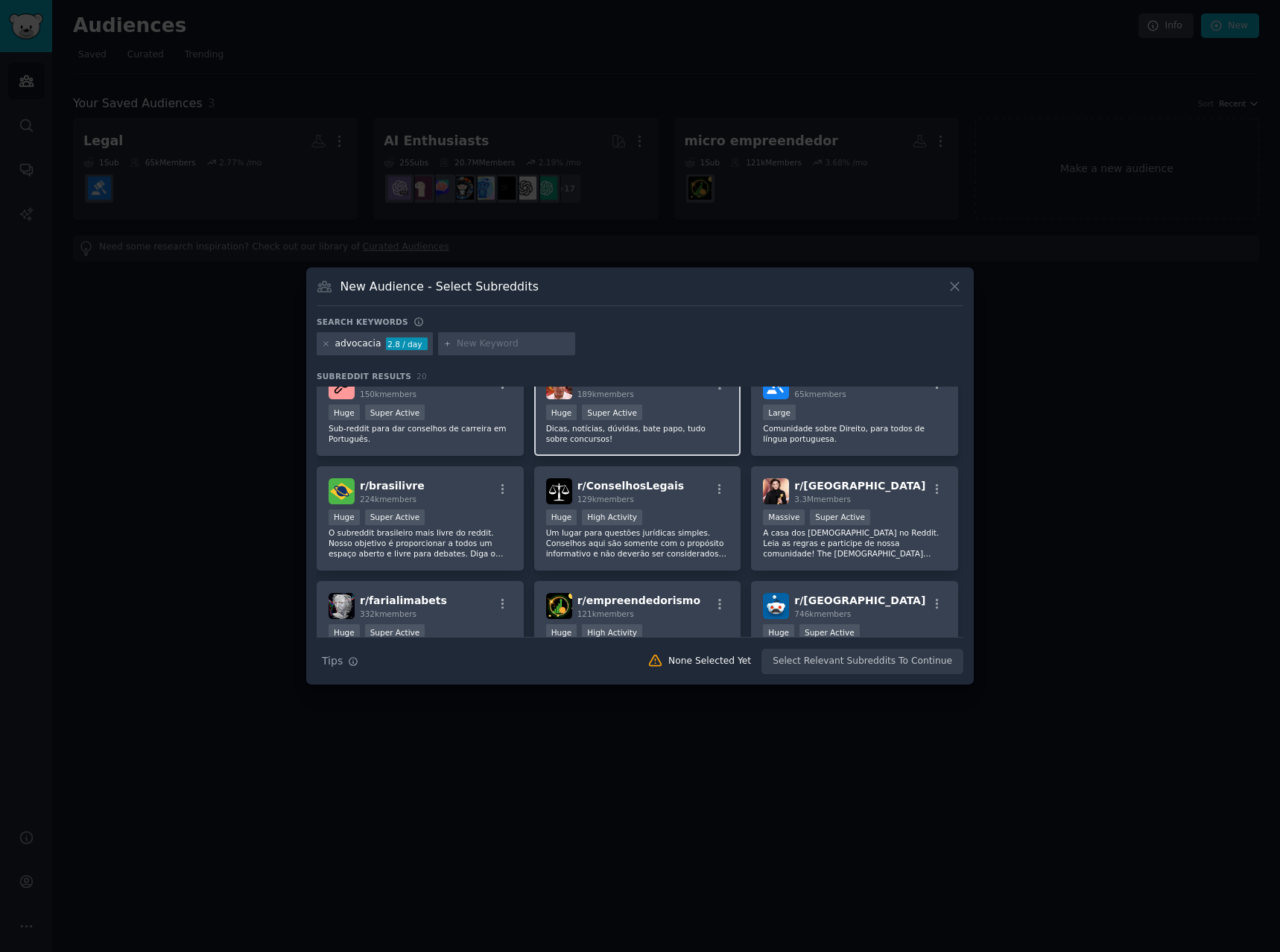
scroll to position [75, 0]
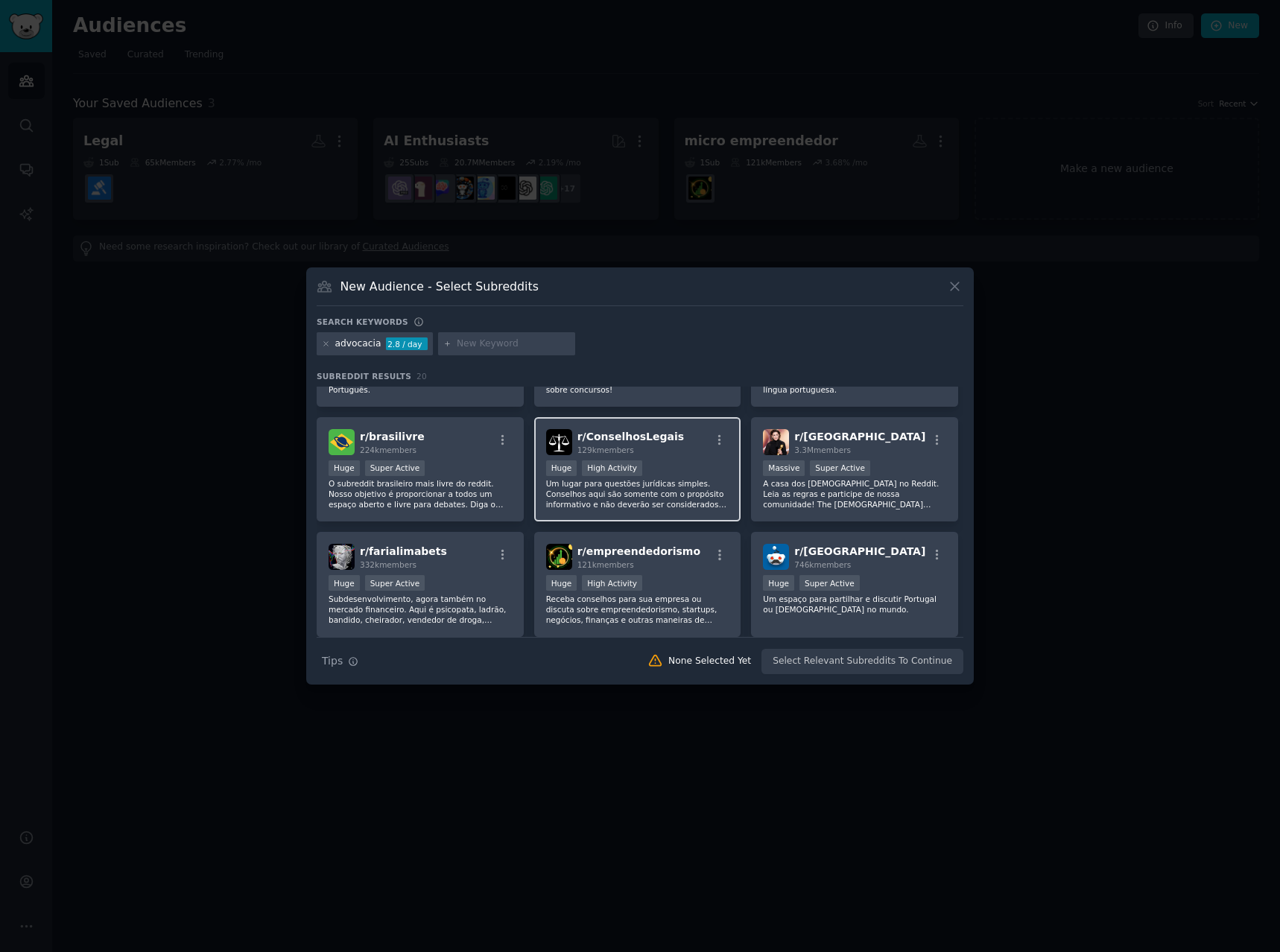
click at [650, 453] on div "129k members" at bounding box center [630, 450] width 106 height 10
click at [941, 657] on button "Create Audience" at bounding box center [914, 661] width 98 height 25
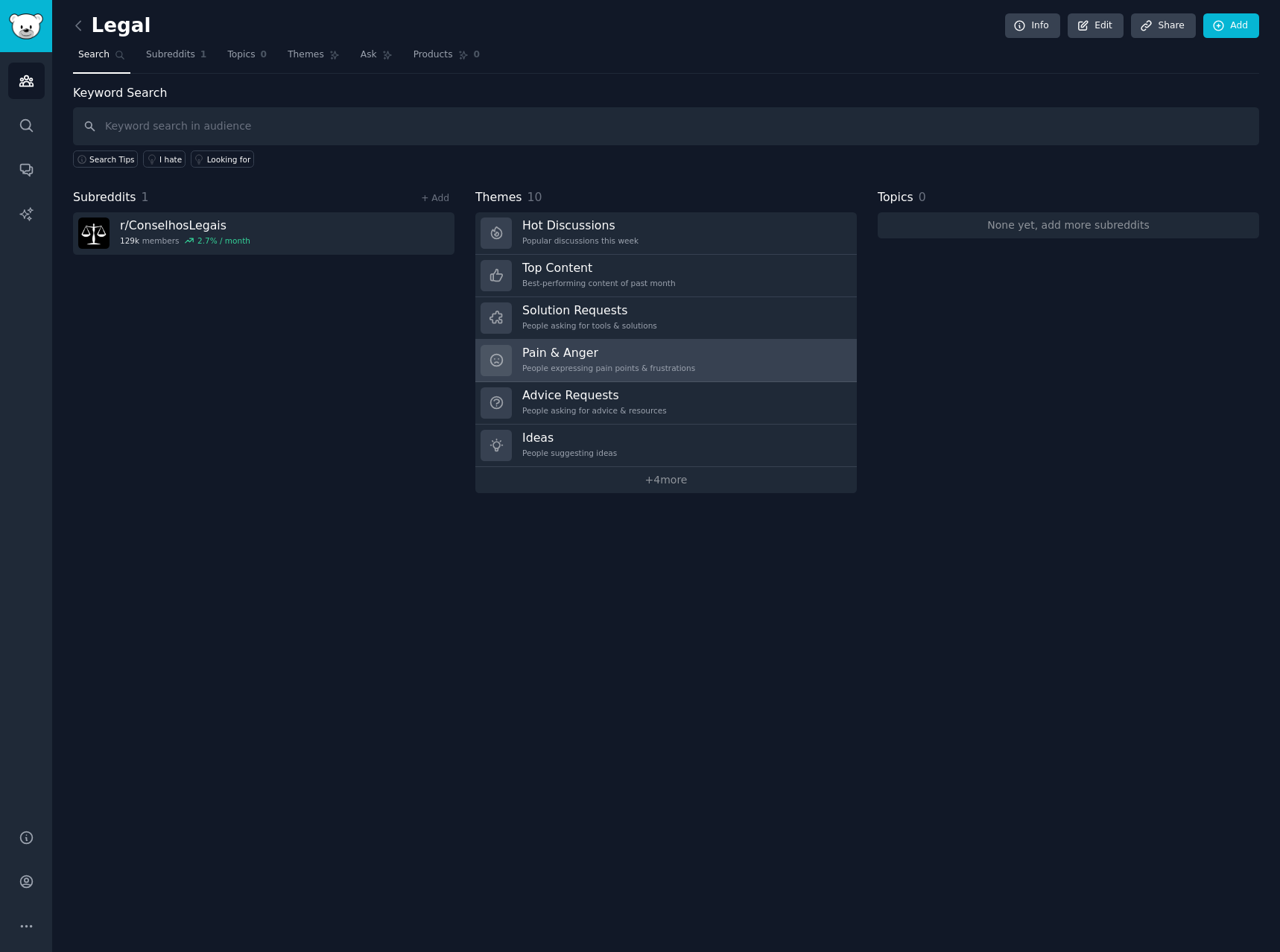
click at [616, 368] on div "People expressing pain points & frustrations" at bounding box center [609, 368] width 173 height 10
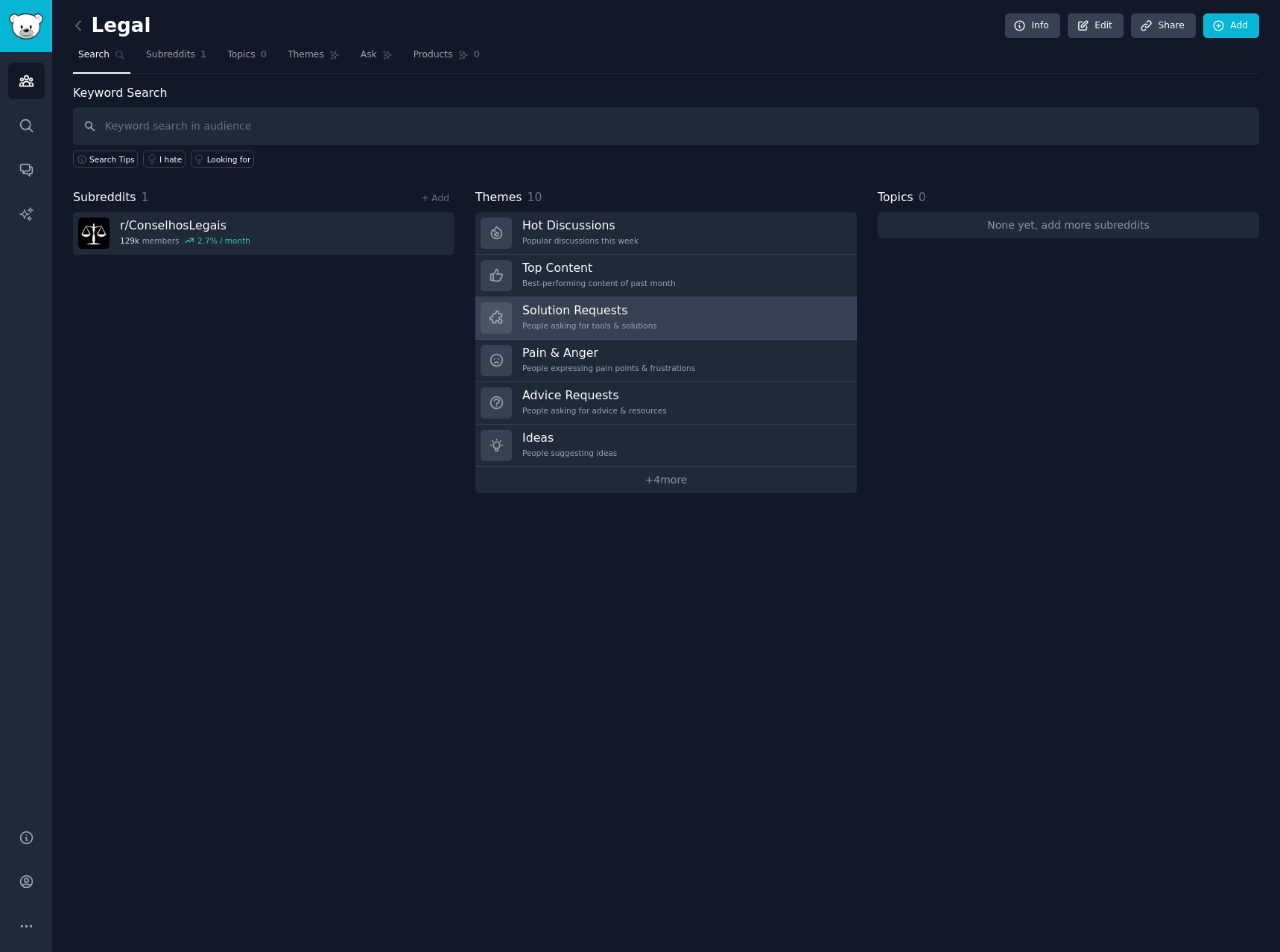
click at [603, 302] on h3 "Solution Requests" at bounding box center [590, 310] width 135 height 16
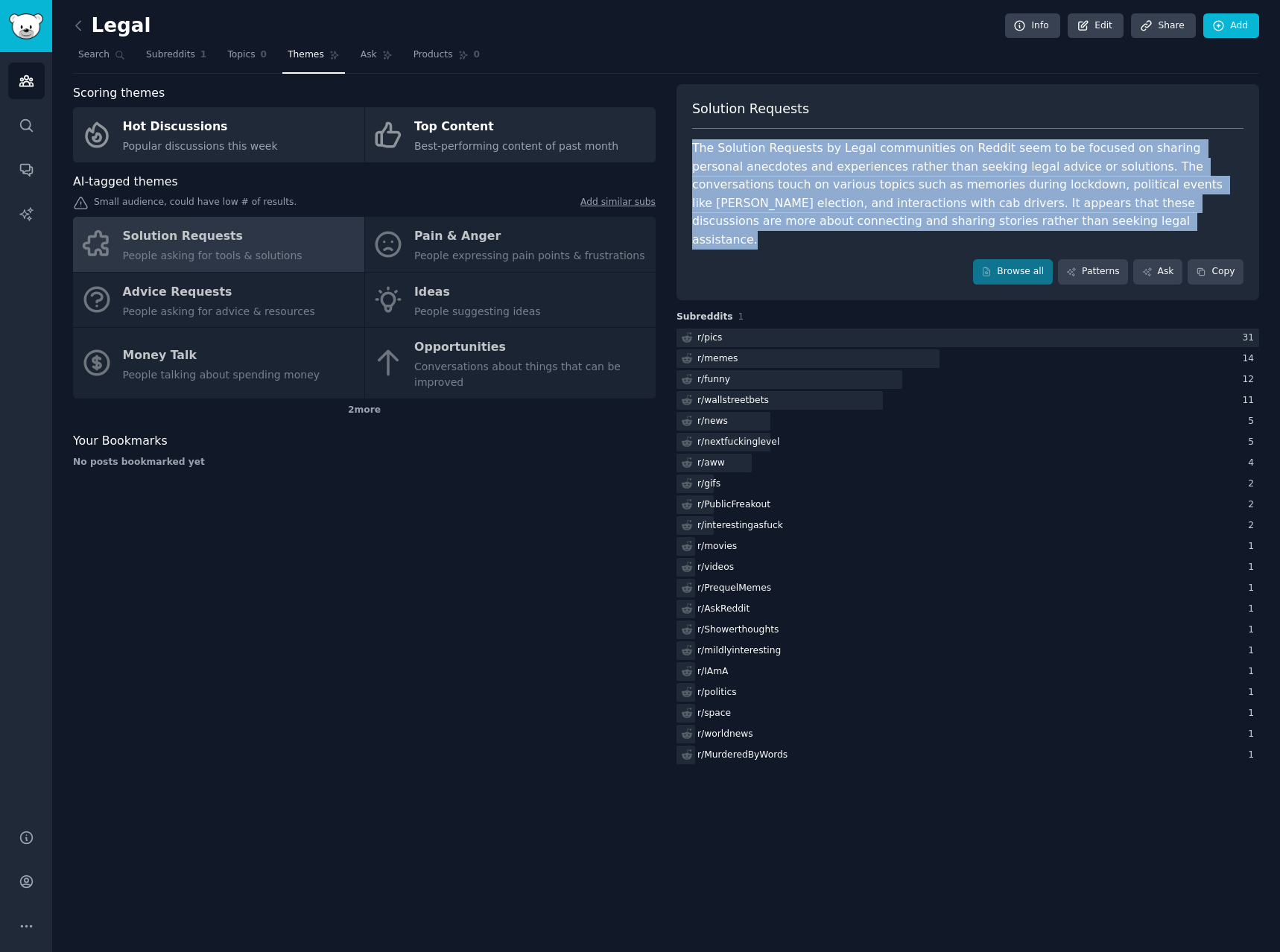
drag, startPoint x: 790, startPoint y: 220, endPoint x: 686, endPoint y: 144, distance: 128.8
click at [686, 144] on div "Solution Requests The Solution Requests by Legal communities on Reddit seem to …" at bounding box center [968, 192] width 583 height 216
click at [800, 191] on div "The Solution Requests by Legal communities on Reddit seem to be focused on shar…" at bounding box center [968, 194] width 551 height 109
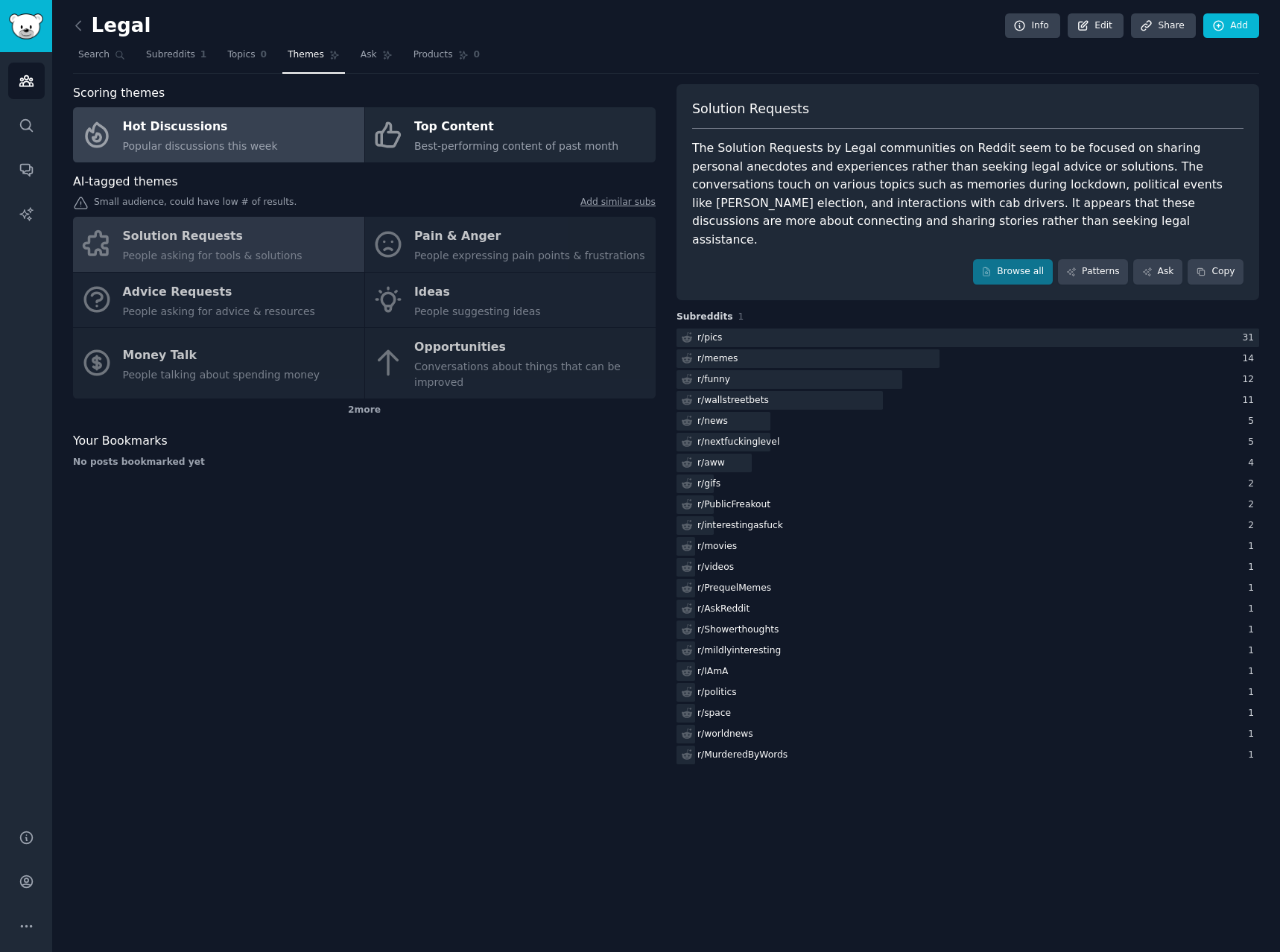
click at [245, 129] on div "Hot Discussions" at bounding box center [201, 127] width 155 height 24
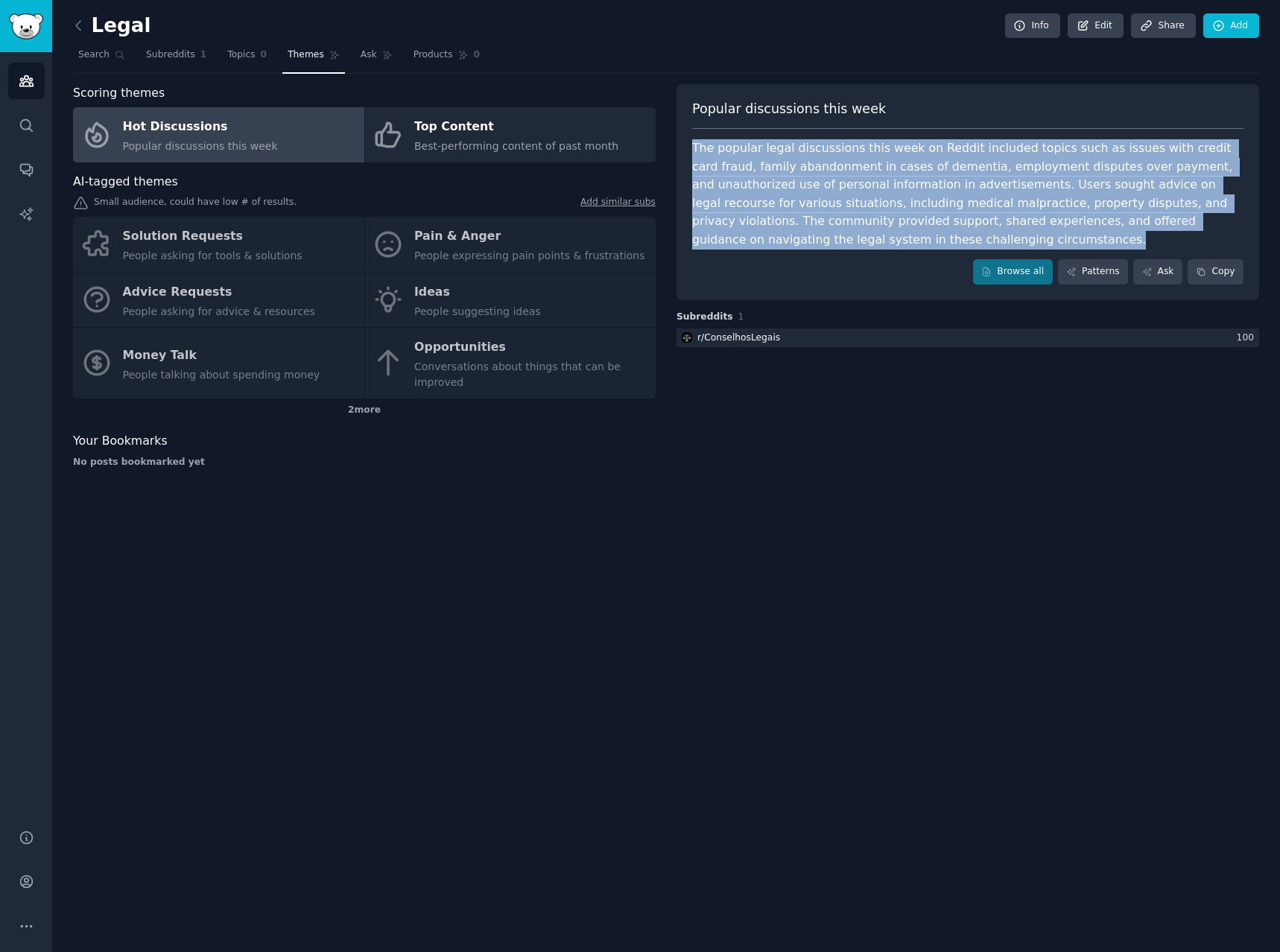
drag, startPoint x: 788, startPoint y: 248, endPoint x: 668, endPoint y: 130, distance: 168.3
click at [668, 130] on div "Scoring themes Hot Discussions Popular discussions this week Top Content Best-p…" at bounding box center [665, 283] width 1186 height 396
click at [794, 159] on div "The popular legal discussions this week on Reddit included topics such as issue…" at bounding box center [968, 194] width 551 height 109
